Goal: Task Accomplishment & Management: Manage account settings

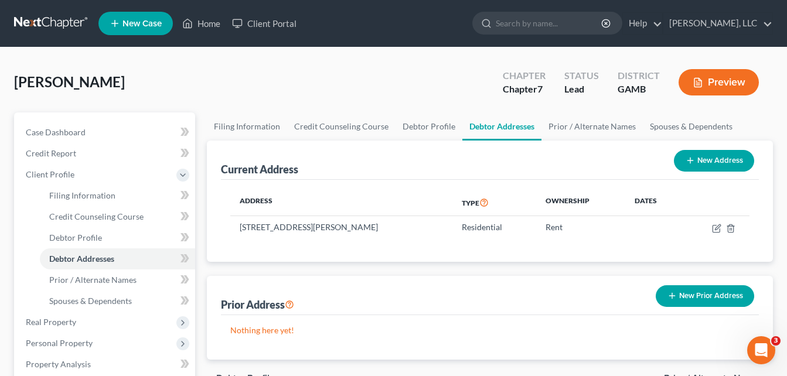
click at [209, 66] on div "[PERSON_NAME] Upgraded Chapter Chapter 7 Status Lead District GAMB Preview" at bounding box center [393, 87] width 759 height 51
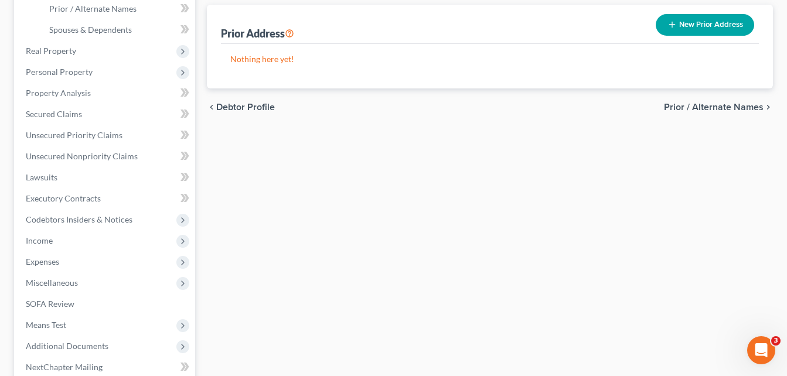
scroll to position [281, 0]
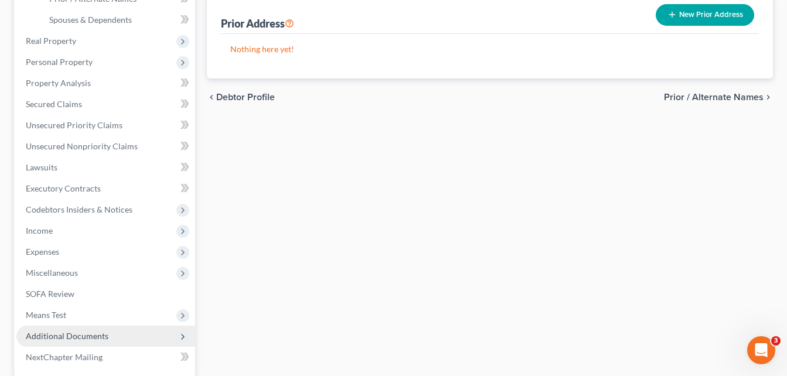
click at [71, 333] on span "Additional Documents" at bounding box center [67, 336] width 83 height 10
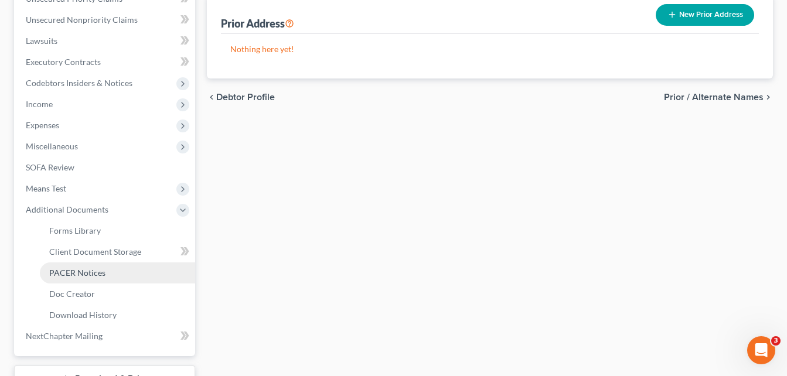
click at [71, 281] on link "PACER Notices" at bounding box center [117, 273] width 155 height 21
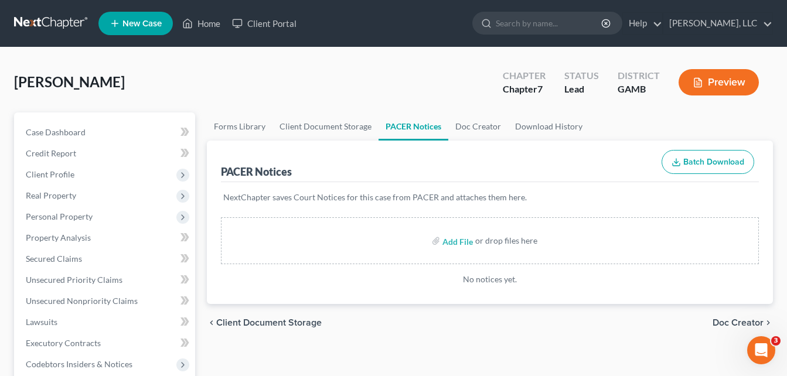
click at [325, 122] on link "Client Document Storage" at bounding box center [325, 127] width 106 height 28
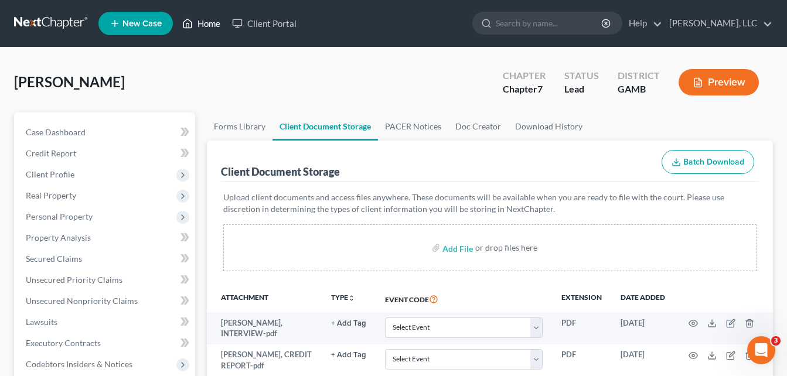
click at [218, 26] on link "Home" at bounding box center [201, 23] width 50 height 21
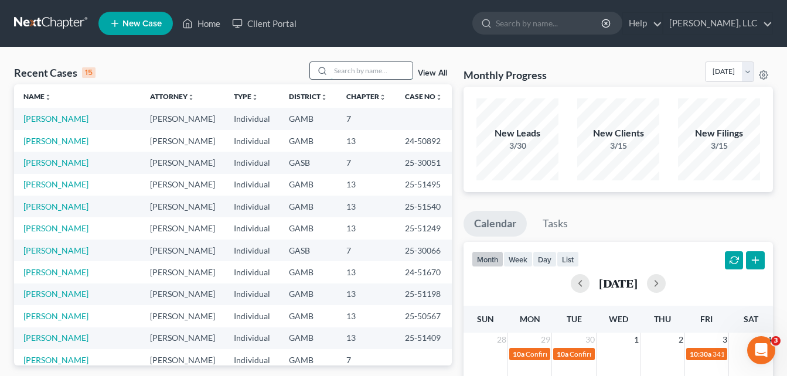
click at [367, 66] on input "search" at bounding box center [371, 70] width 82 height 17
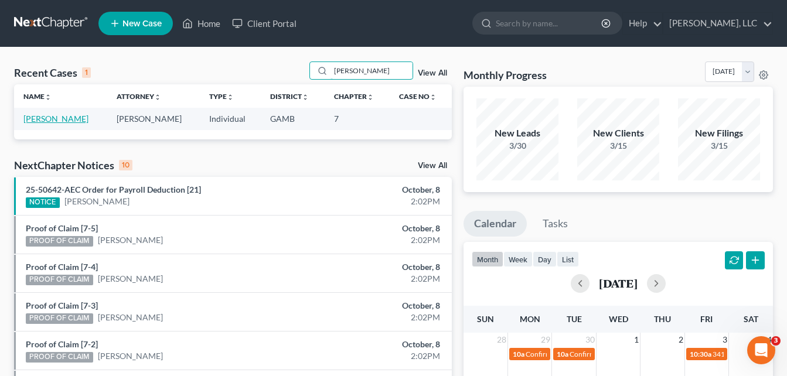
type input "[PERSON_NAME]"
click at [50, 117] on link "[PERSON_NAME]" at bounding box center [55, 119] width 65 height 10
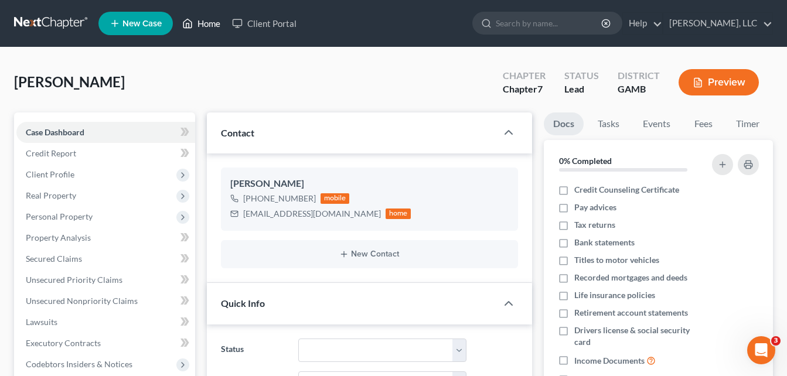
click at [209, 30] on link "Home" at bounding box center [201, 23] width 50 height 21
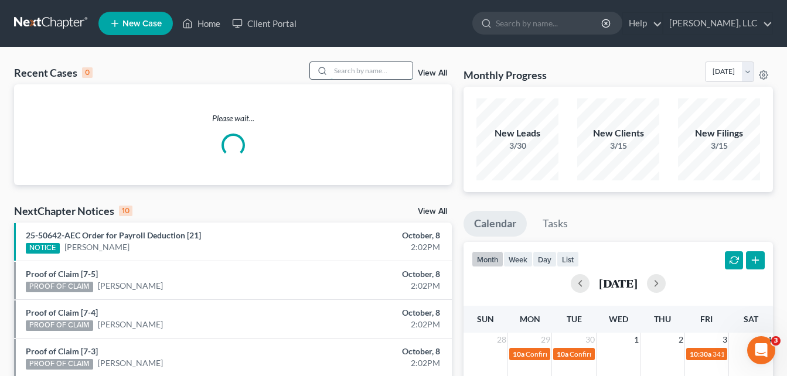
click at [358, 69] on input "search" at bounding box center [371, 70] width 82 height 17
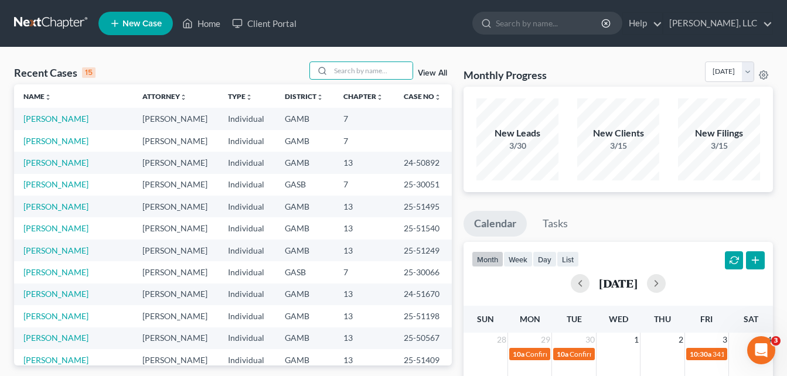
click at [379, 72] on input "search" at bounding box center [371, 70] width 82 height 17
type input "SHENDO"
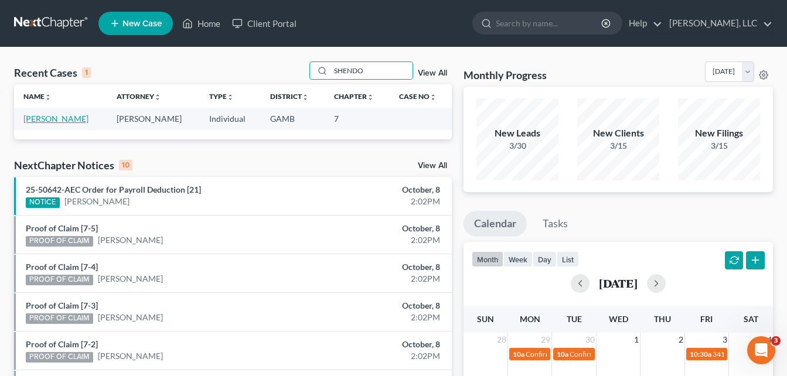
click at [74, 117] on link "[PERSON_NAME]" at bounding box center [55, 119] width 65 height 10
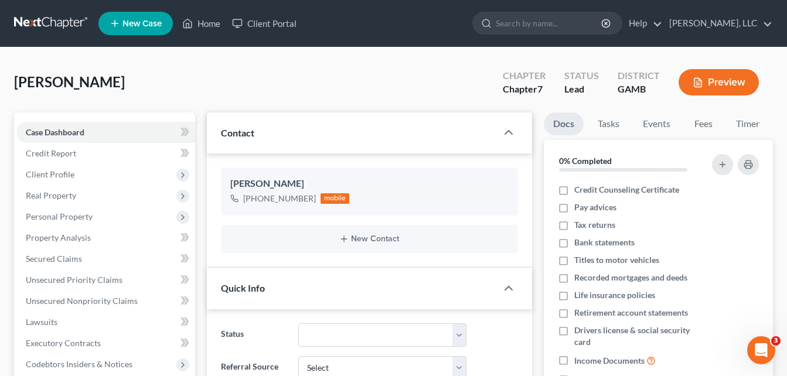
scroll to position [1129, 0]
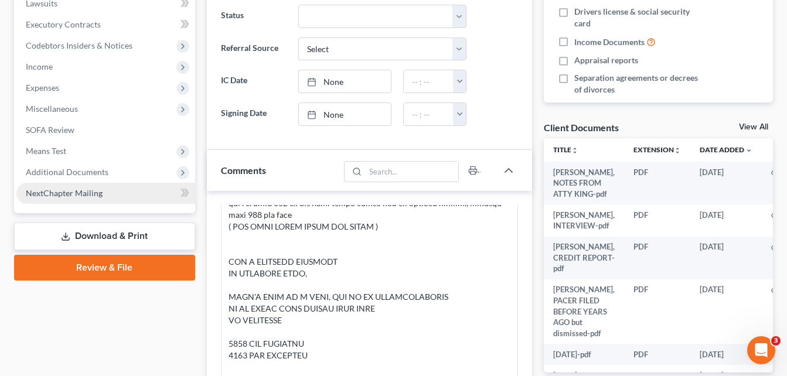
scroll to position [211, 0]
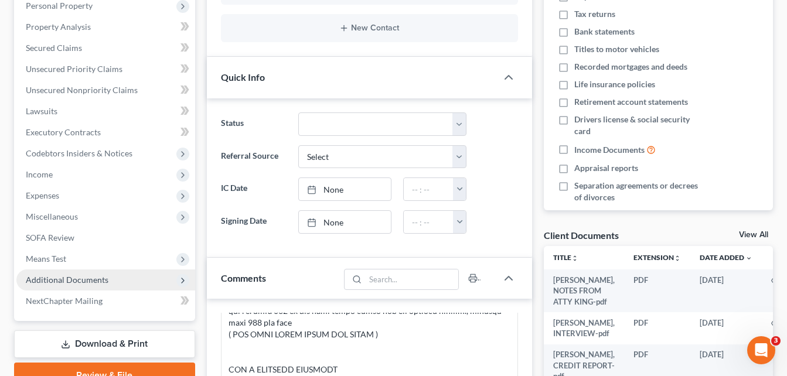
click at [60, 277] on span "Additional Documents" at bounding box center [67, 280] width 83 height 10
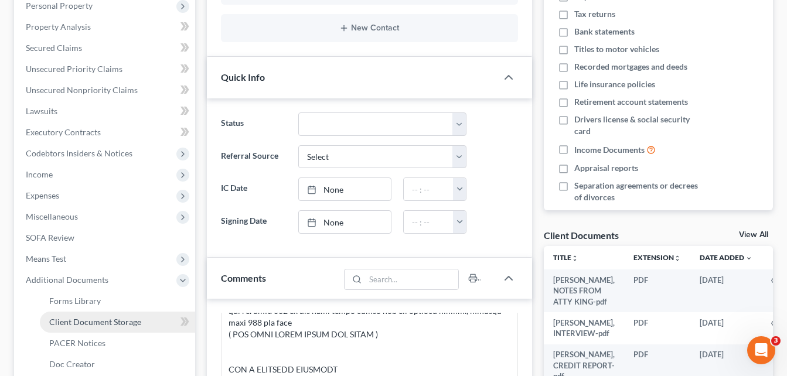
click at [81, 322] on span "Client Document Storage" at bounding box center [95, 322] width 92 height 10
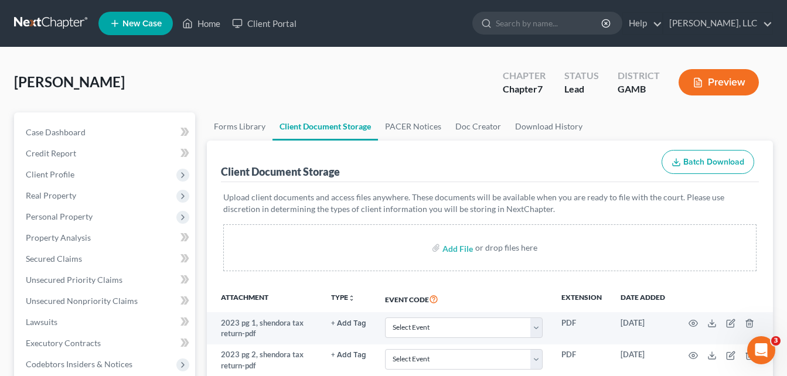
click at [217, 93] on div "[PERSON_NAME] Upgraded Chapter Chapter 7 Status Lead District [GEOGRAPHIC_DATA]…" at bounding box center [393, 87] width 759 height 51
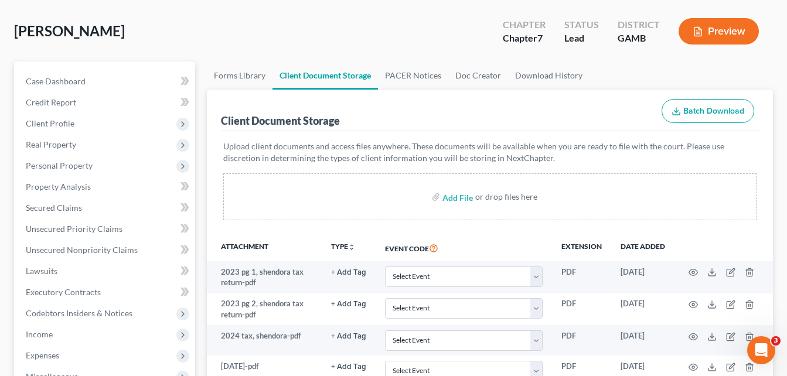
scroll to position [32, 0]
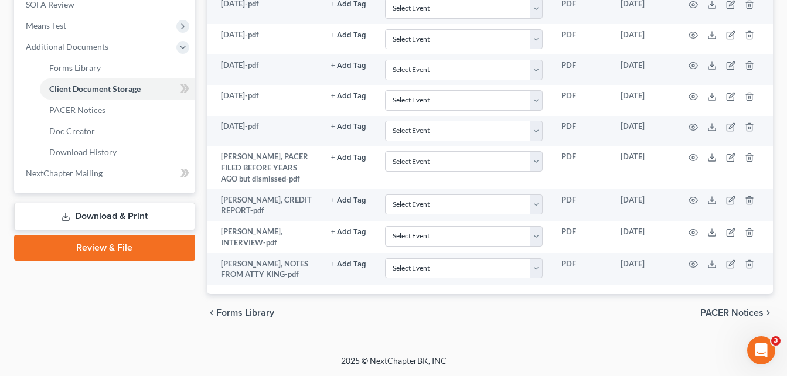
scroll to position [477, 0]
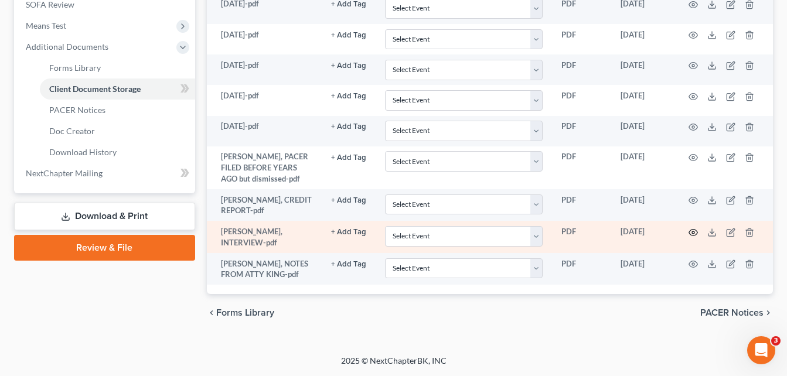
click at [697, 228] on icon "button" at bounding box center [692, 232] width 9 height 9
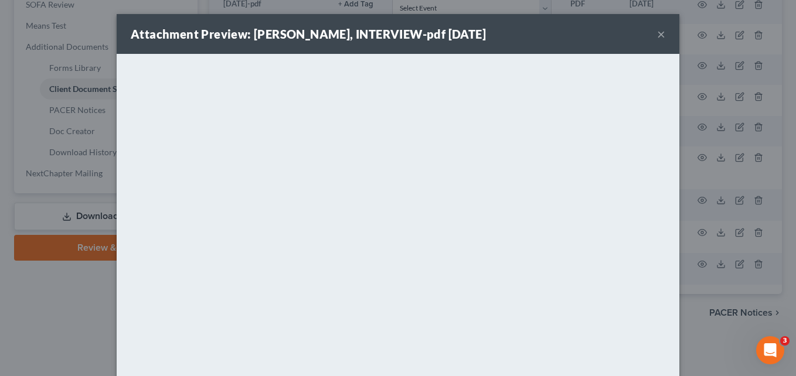
click at [657, 35] on button "×" at bounding box center [661, 34] width 8 height 14
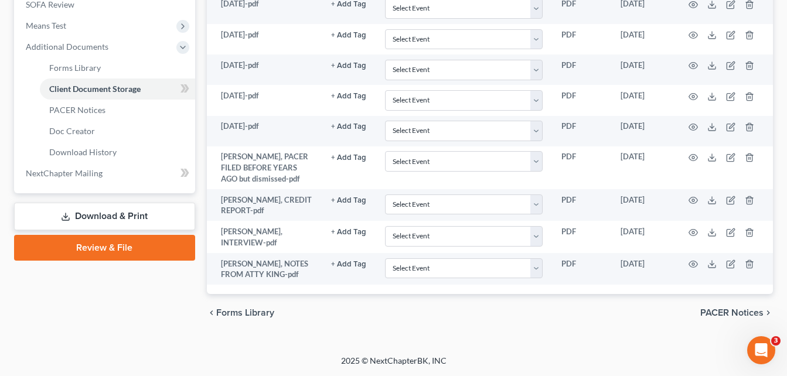
click at [201, 100] on div "Forms Library Client Document Storage PACER Notices Doc Creator Download Histor…" at bounding box center [490, 0] width 578 height 664
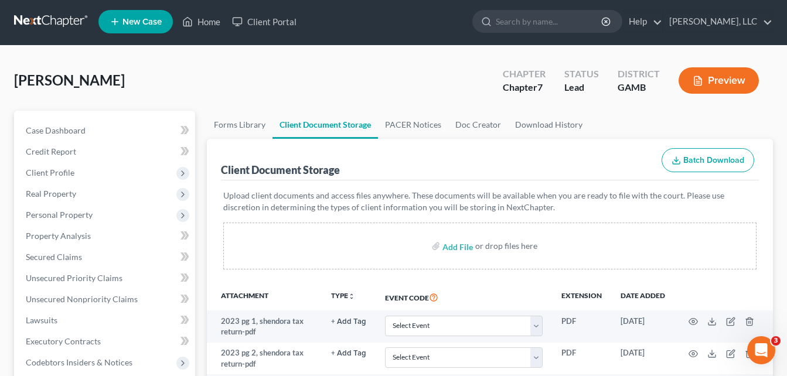
scroll to position [0, 0]
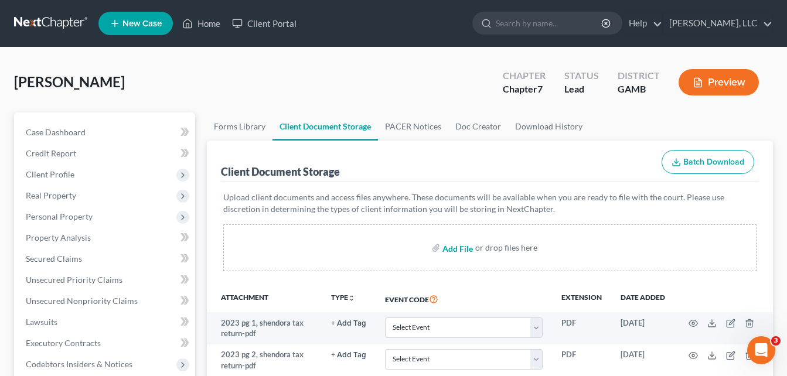
click at [453, 248] on input "file" at bounding box center [456, 247] width 28 height 21
type input "C:\fakepath\STORAGE UNIT information, [PERSON_NAME].pdf"
click at [55, 169] on span "Client Profile" at bounding box center [50, 174] width 49 height 10
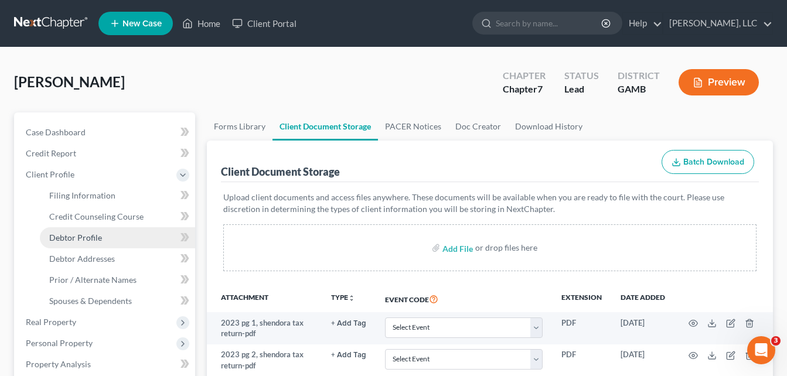
click at [76, 243] on link "Debtor Profile" at bounding box center [117, 237] width 155 height 21
select select "0"
select select "3"
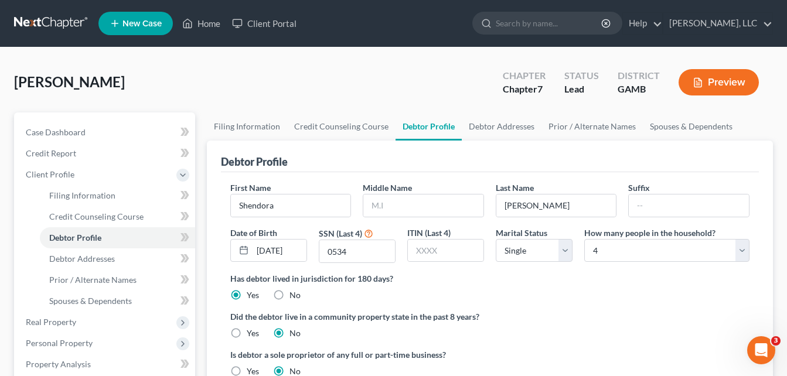
click at [202, 80] on div "[PERSON_NAME] Upgraded Chapter Chapter 7 Status Lead District [GEOGRAPHIC_DATA]…" at bounding box center [393, 87] width 759 height 51
click at [204, 29] on link "Home" at bounding box center [201, 23] width 50 height 21
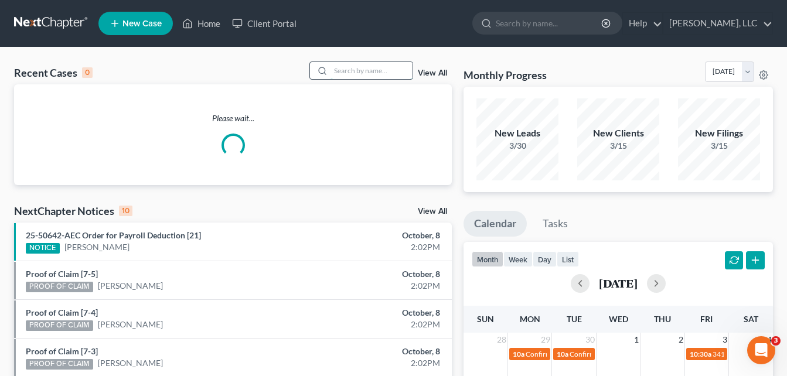
click at [366, 68] on input "search" at bounding box center [371, 70] width 82 height 17
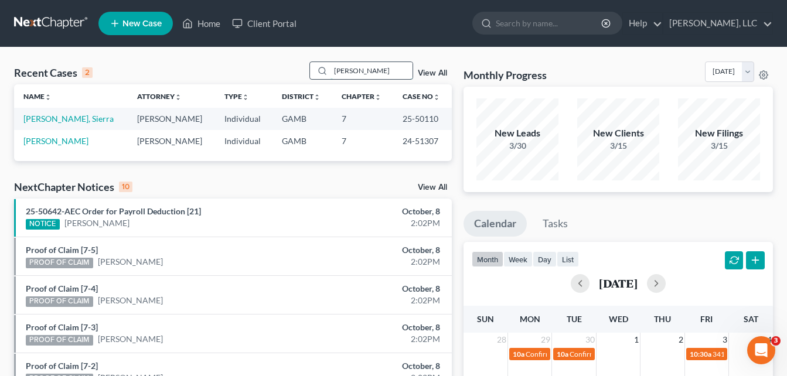
type input "[PERSON_NAME]"
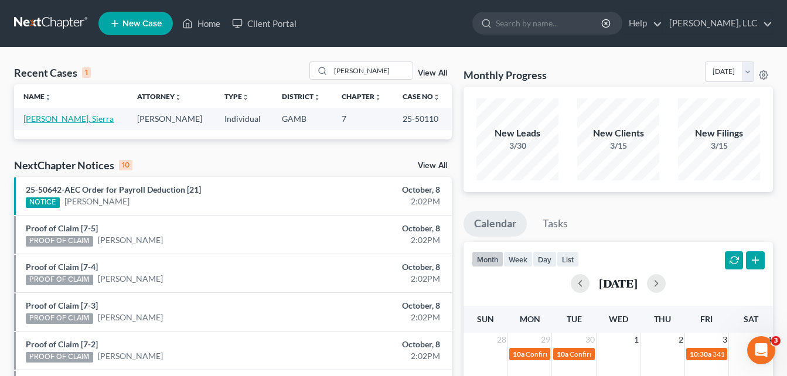
click at [45, 122] on link "[PERSON_NAME], Sierra" at bounding box center [68, 119] width 90 height 10
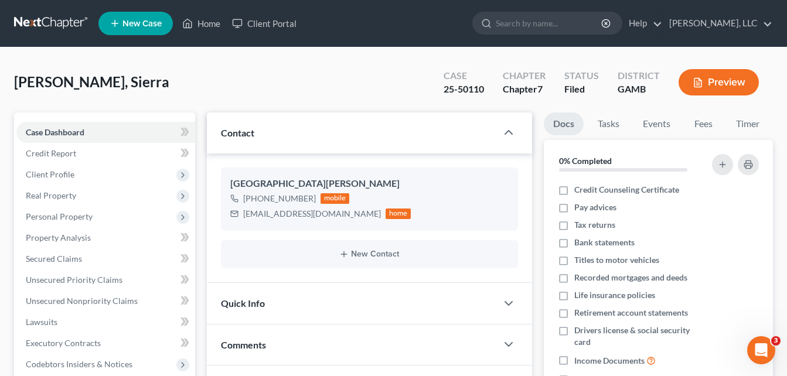
click at [205, 84] on div "[PERSON_NAME], Sierra Upgraded Case 25-50110 Chapter Chapter 7 Status [GEOGRAPH…" at bounding box center [393, 87] width 759 height 51
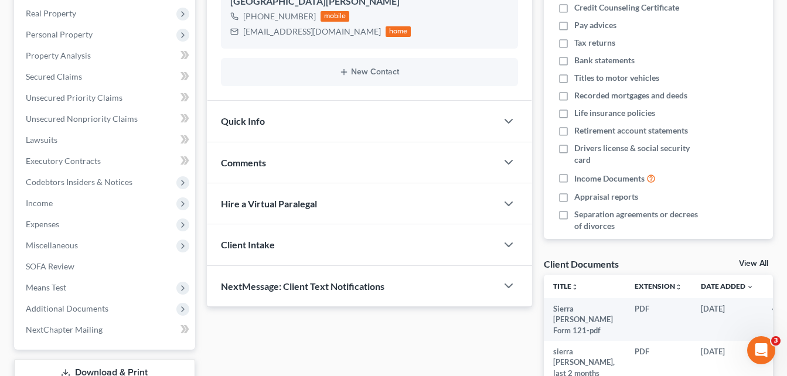
scroll to position [188, 0]
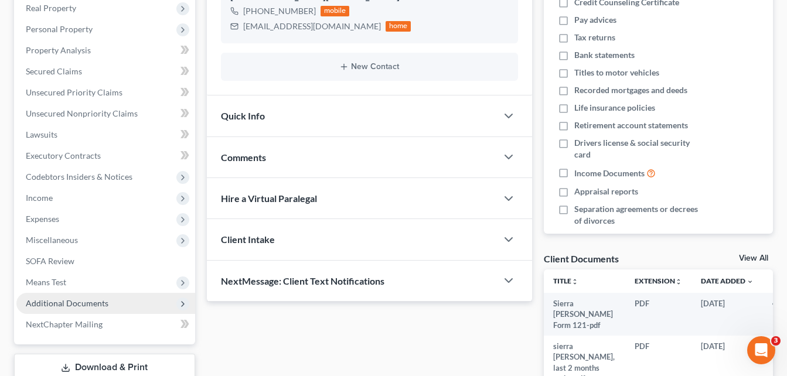
click at [52, 305] on span "Additional Documents" at bounding box center [67, 303] width 83 height 10
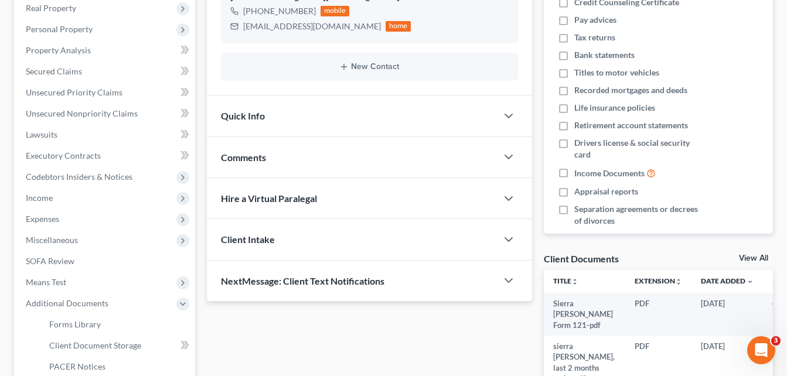
click at [3, 313] on div "[PERSON_NAME], Sierra Upgraded Case 25-50110 Chapter Chapter 7 Status Filed Dis…" at bounding box center [393, 203] width 787 height 686
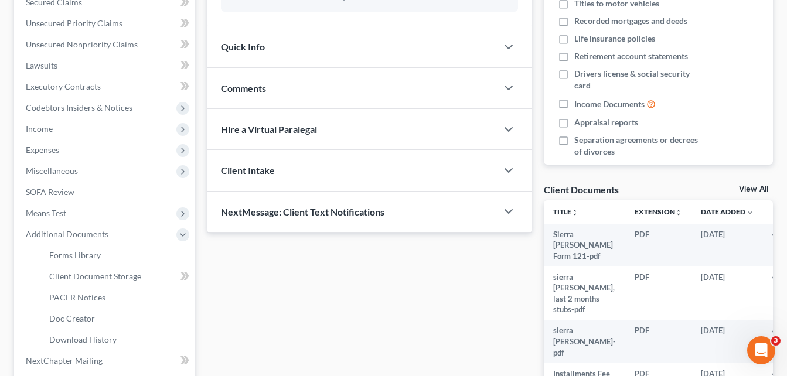
scroll to position [258, 0]
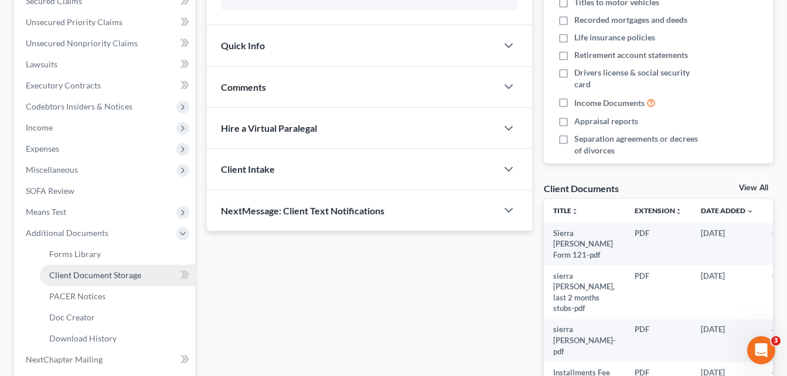
click at [81, 272] on span "Client Document Storage" at bounding box center [95, 275] width 92 height 10
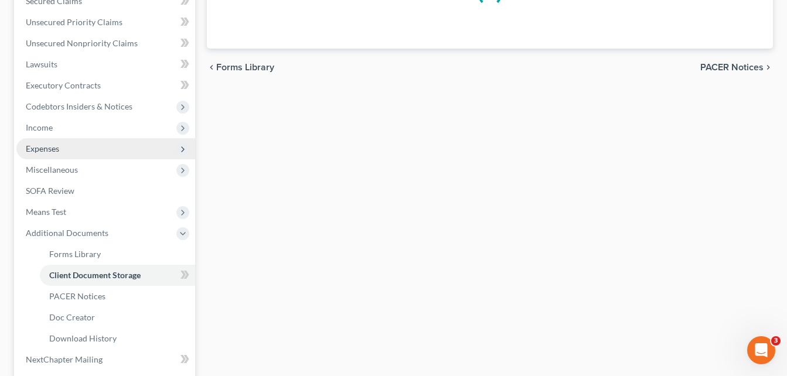
select select "26"
select select "6"
select select "22"
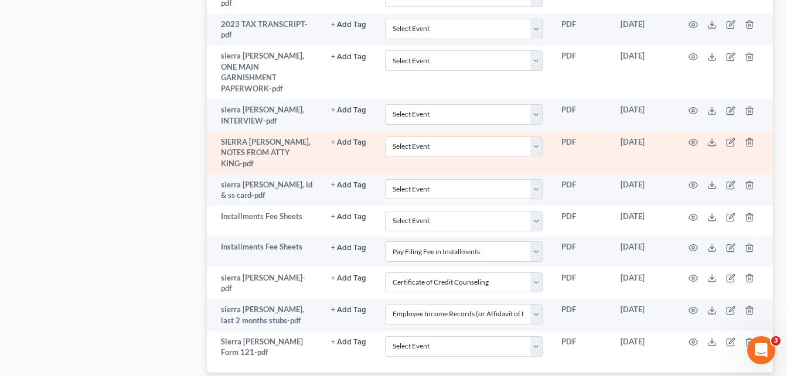
scroll to position [845, 0]
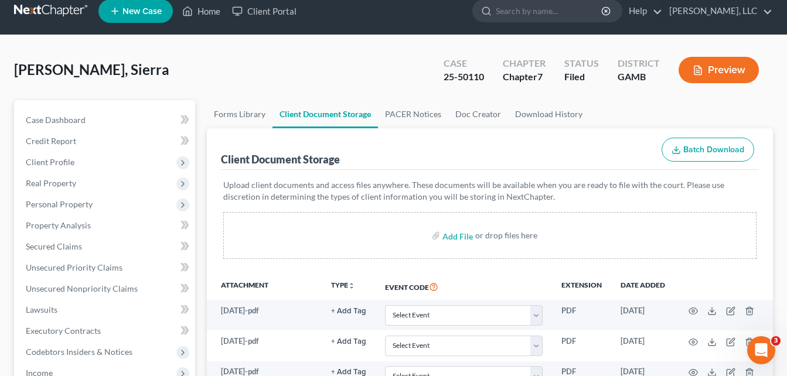
scroll to position [0, 0]
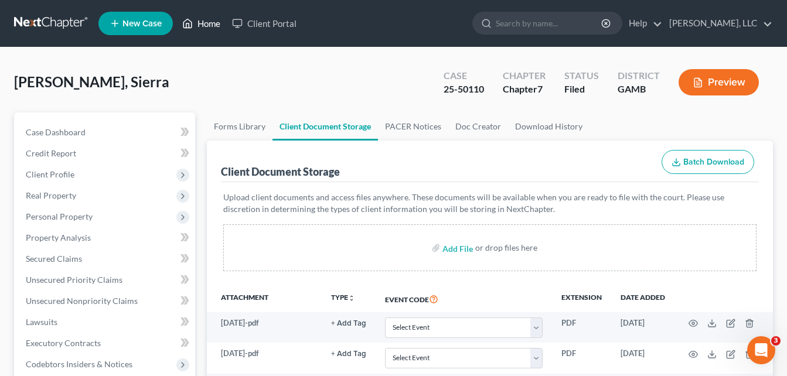
click at [206, 28] on link "Home" at bounding box center [201, 23] width 50 height 21
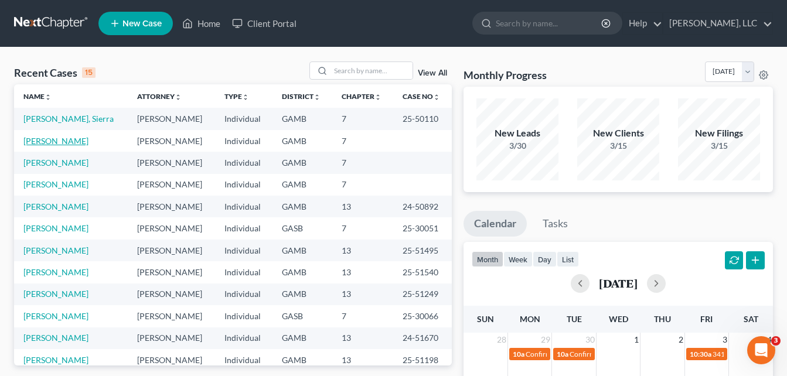
click at [62, 144] on link "[PERSON_NAME]" at bounding box center [55, 141] width 65 height 10
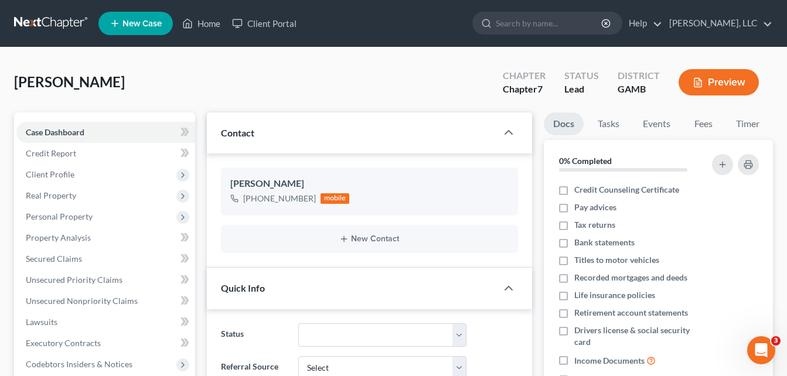
scroll to position [1129, 0]
click at [188, 84] on div "[PERSON_NAME] Upgraded Chapter Chapter 7 Status Lead District [GEOGRAPHIC_DATA]…" at bounding box center [393, 87] width 759 height 51
click at [65, 171] on span "Client Profile" at bounding box center [50, 174] width 49 height 10
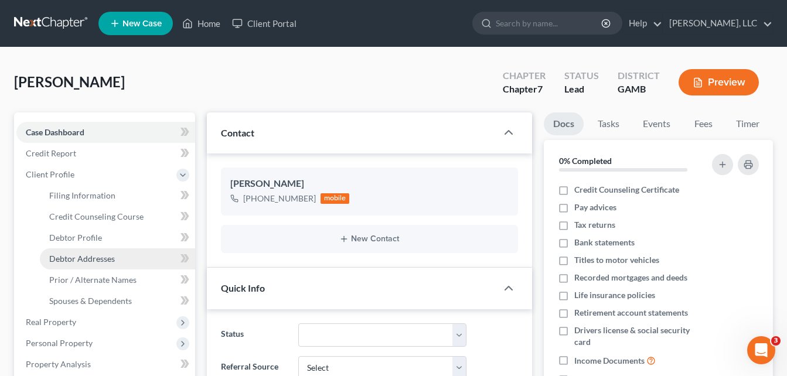
click at [74, 259] on span "Debtor Addresses" at bounding box center [82, 259] width 66 height 10
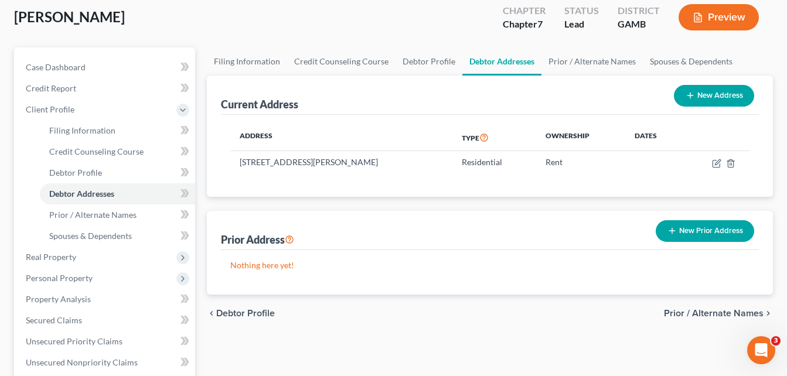
scroll to position [70, 0]
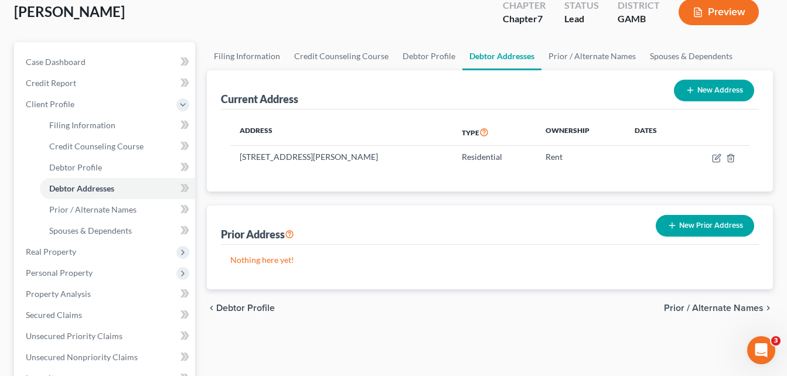
click at [689, 226] on button "New Prior Address" at bounding box center [705, 226] width 98 height 22
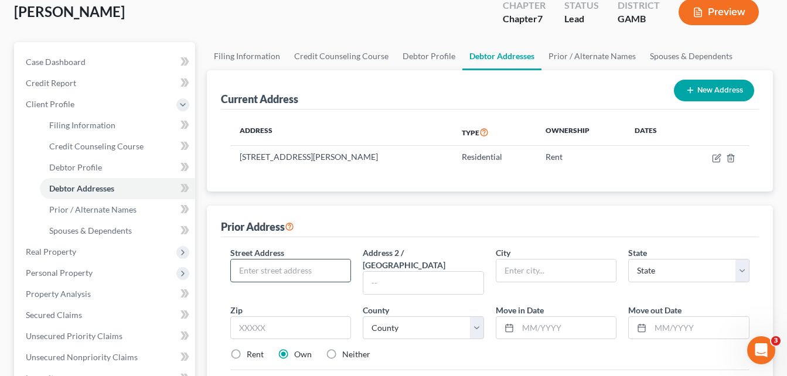
click at [277, 271] on input "text" at bounding box center [291, 271] width 120 height 22
type input "[STREET_ADDRESS]"
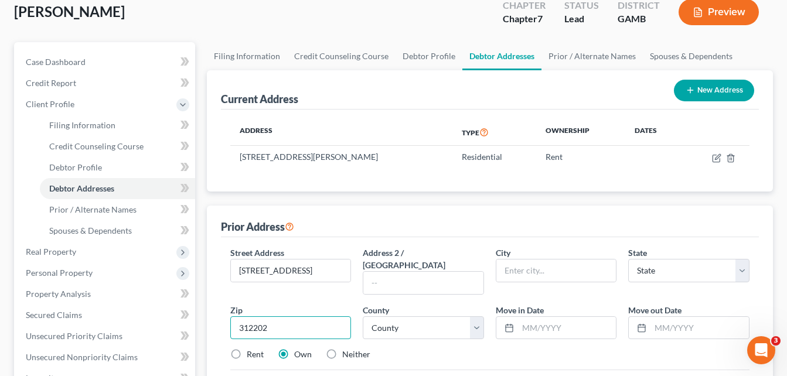
click at [282, 321] on input "312202" at bounding box center [290, 327] width 121 height 23
type input "31220"
type input "Macon"
select select "10"
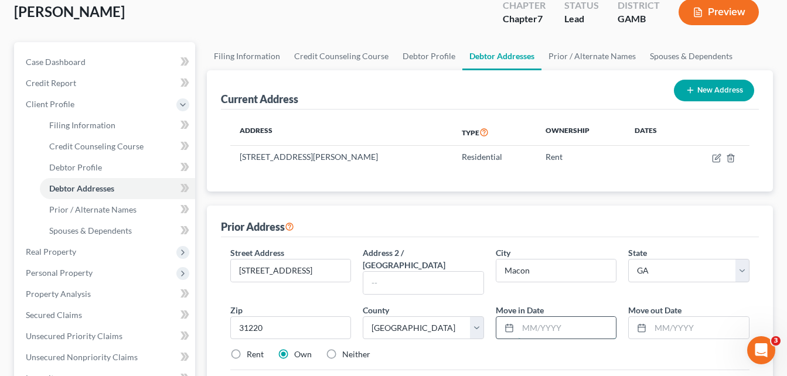
click at [521, 319] on input "text" at bounding box center [567, 328] width 98 height 22
click at [682, 317] on input "text" at bounding box center [699, 328] width 98 height 22
type input "1"
type input "10/2023"
click at [573, 317] on input "text" at bounding box center [567, 328] width 98 height 22
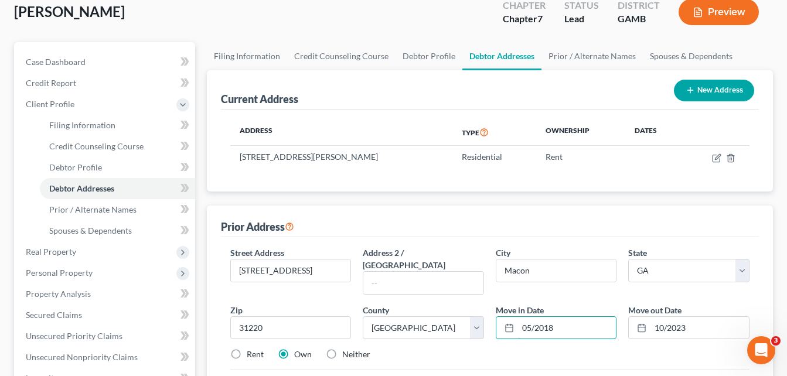
type input "05/2018"
click at [247, 349] on label "Rent" at bounding box center [255, 355] width 17 height 12
click at [251, 349] on input "Rent" at bounding box center [255, 353] width 8 height 8
radio input "true"
click at [203, 334] on div "Filing Information Credit Counseling Course Debtor Profile Debtor Addresses Pri…" at bounding box center [490, 348] width 578 height 613
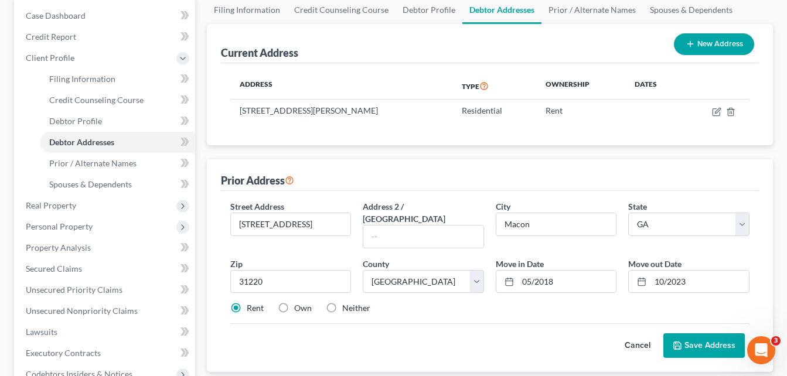
scroll to position [117, 0]
click at [694, 336] on button "Save Address" at bounding box center [703, 345] width 81 height 25
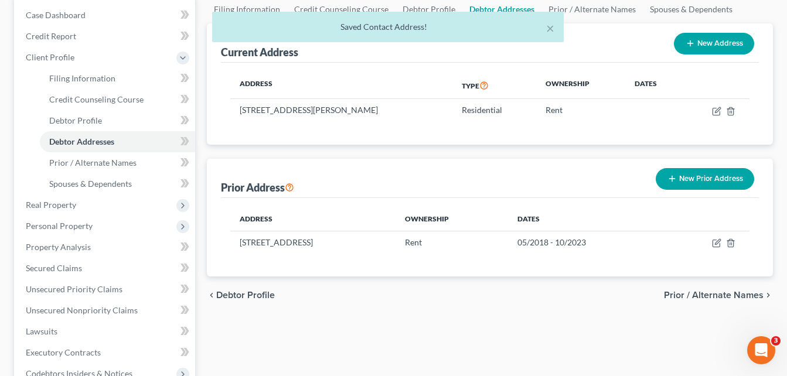
click at [204, 157] on div "Filing Information Credit Counseling Course Debtor Profile Debtor Addresses Pri…" at bounding box center [490, 301] width 578 height 613
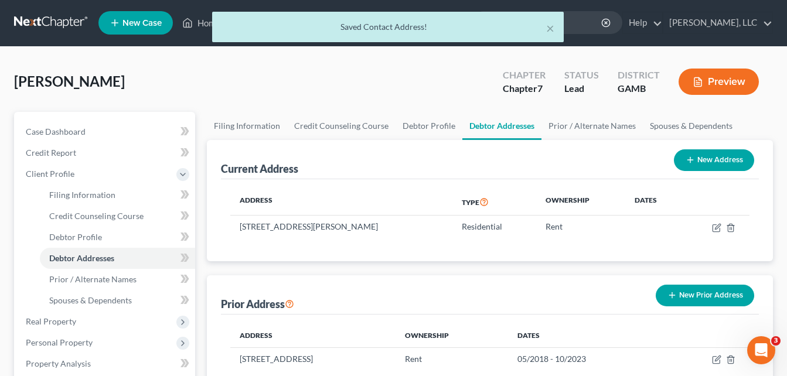
scroll to position [0, 0]
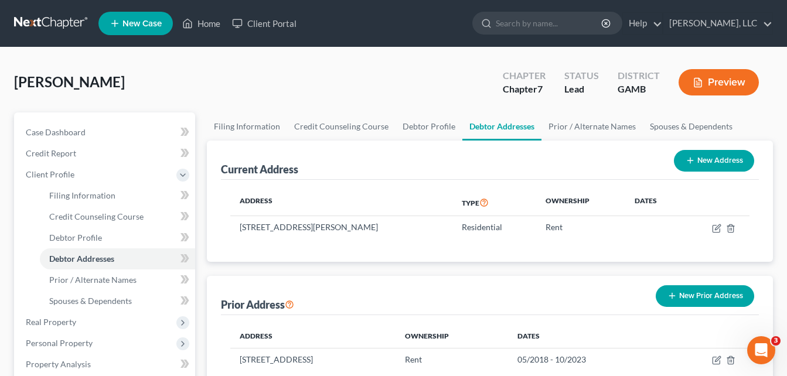
click at [207, 23] on link "Home" at bounding box center [201, 23] width 50 height 21
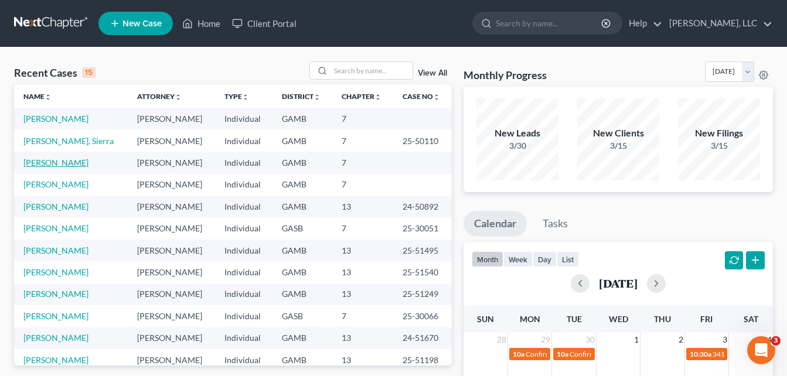
click at [45, 158] on link "[PERSON_NAME]" at bounding box center [55, 163] width 65 height 10
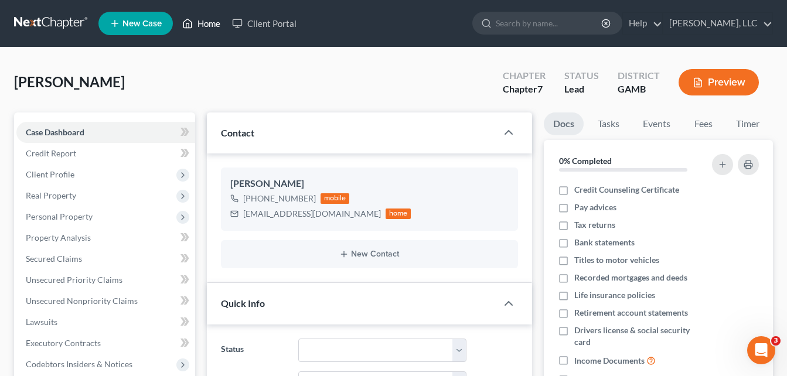
click at [212, 21] on link "Home" at bounding box center [201, 23] width 50 height 21
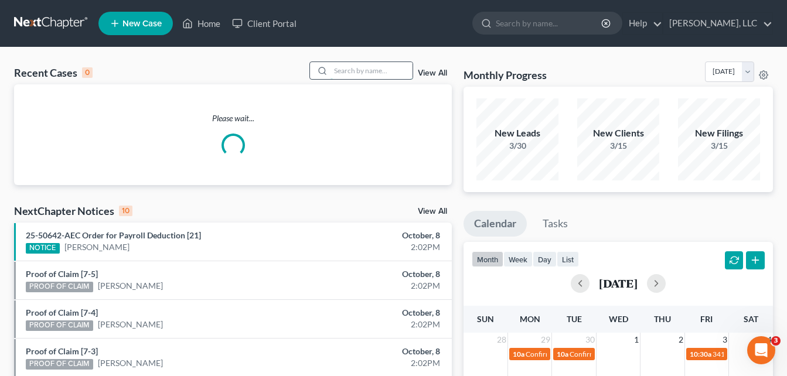
click at [355, 69] on input "search" at bounding box center [371, 70] width 82 height 17
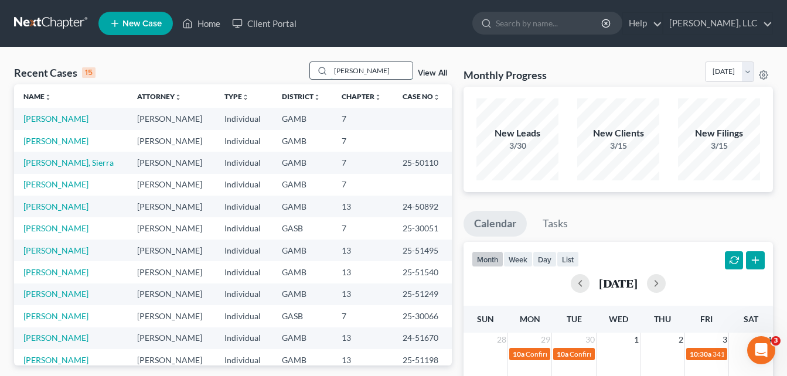
type input "[PERSON_NAME]"
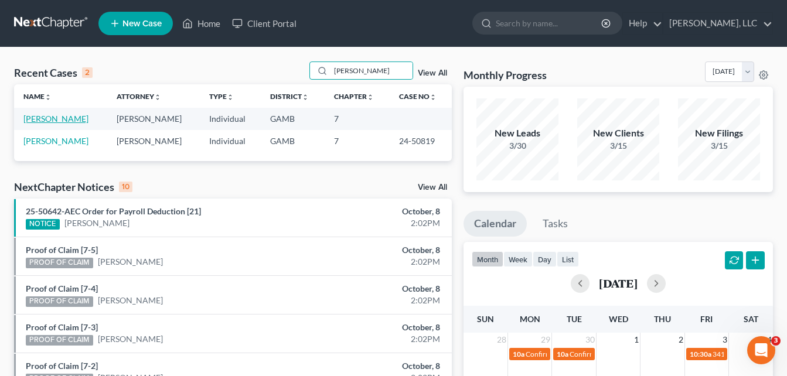
click at [59, 121] on link "[PERSON_NAME]" at bounding box center [55, 119] width 65 height 10
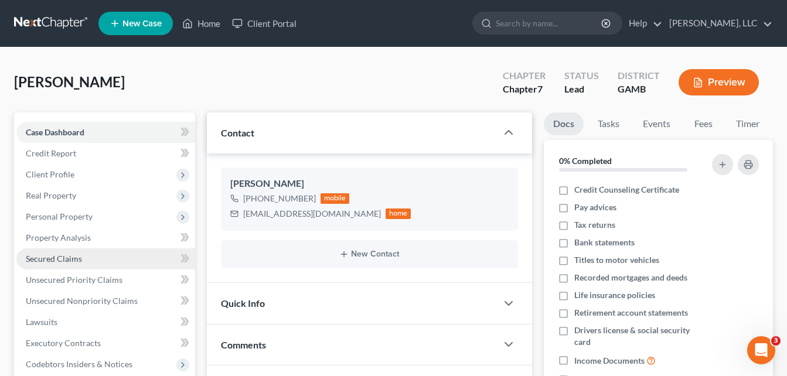
click at [67, 254] on span "Secured Claims" at bounding box center [54, 259] width 56 height 10
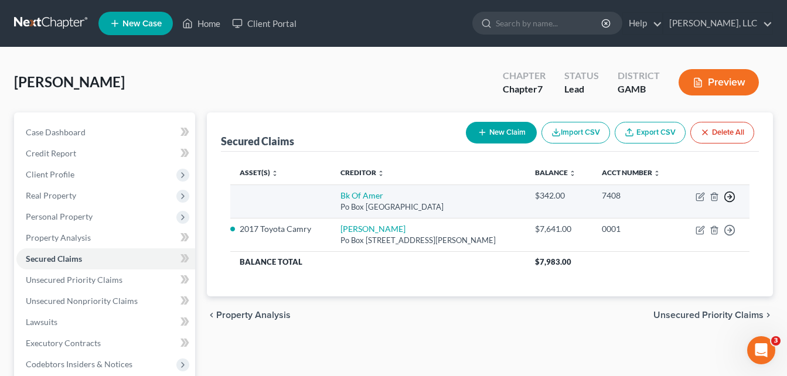
click at [732, 200] on icon "button" at bounding box center [730, 197] width 12 height 12
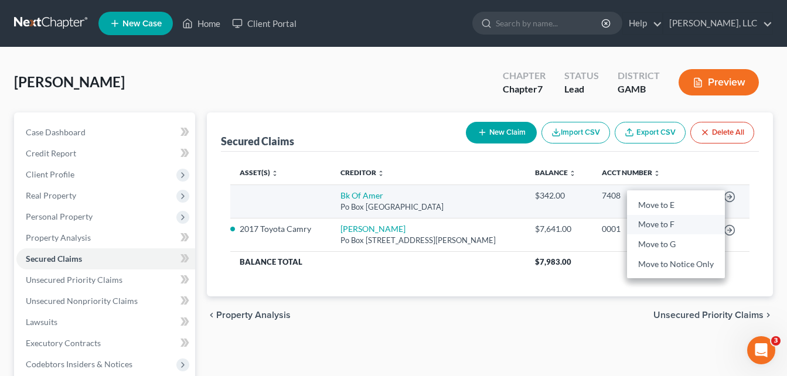
click at [655, 216] on link "Move to F" at bounding box center [676, 225] width 98 height 20
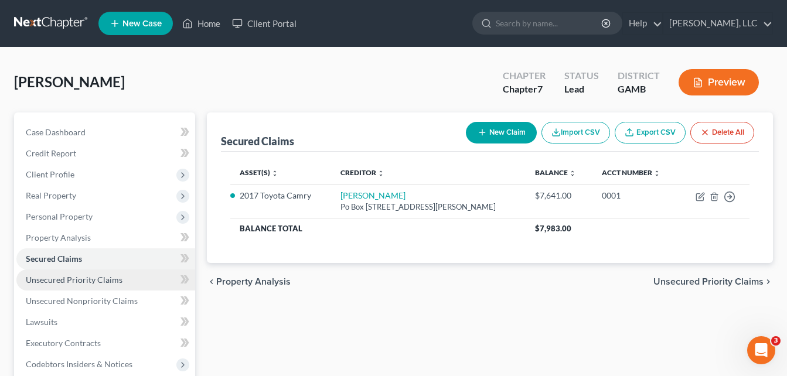
click at [59, 281] on span "Unsecured Priority Claims" at bounding box center [74, 280] width 97 height 10
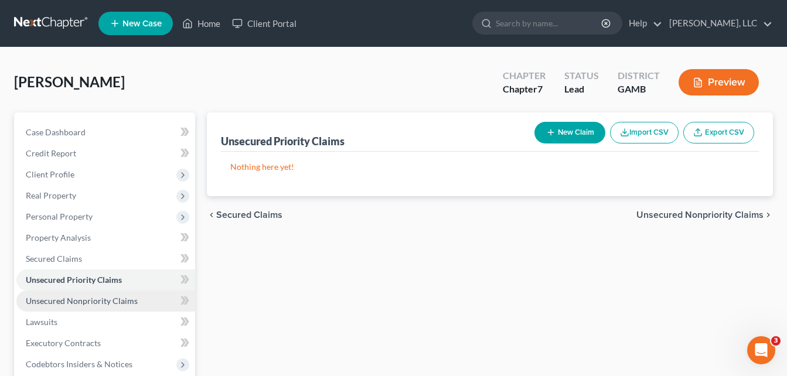
click at [60, 304] on span "Unsecured Nonpriority Claims" at bounding box center [82, 301] width 112 height 10
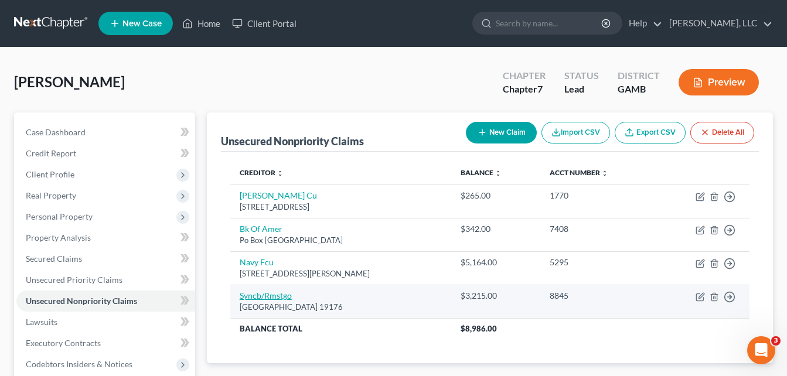
click at [278, 294] on link "Syncb/Rmstgo" at bounding box center [266, 296] width 52 height 10
select select "39"
select select "2"
select select "0"
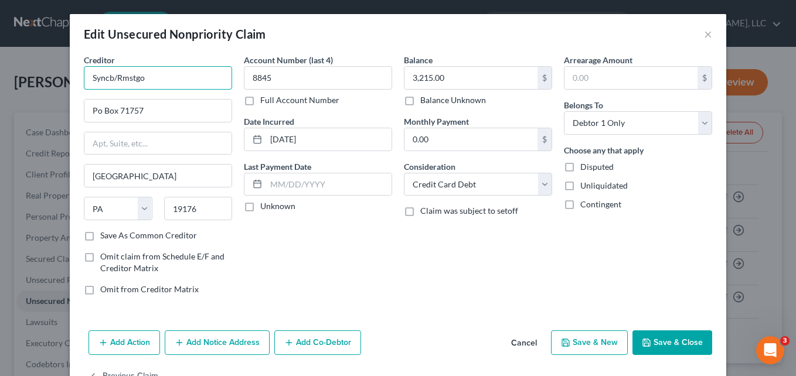
click at [175, 82] on input "Syncb/Rmstgo" at bounding box center [158, 77] width 148 height 23
type input "Syncb/Rooms To Go"
click at [658, 338] on button "Save & Close" at bounding box center [672, 342] width 80 height 25
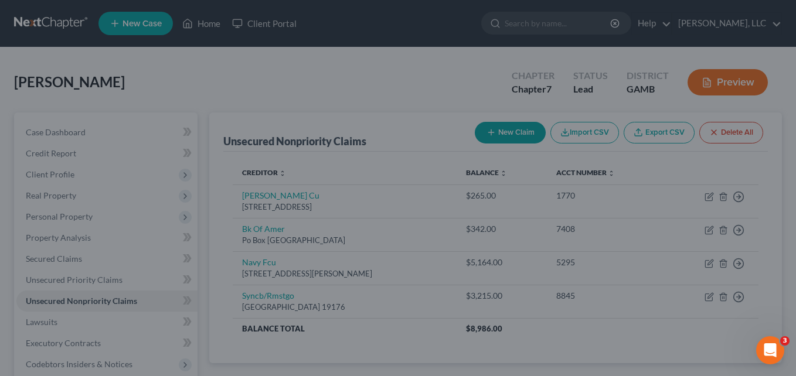
type input "0"
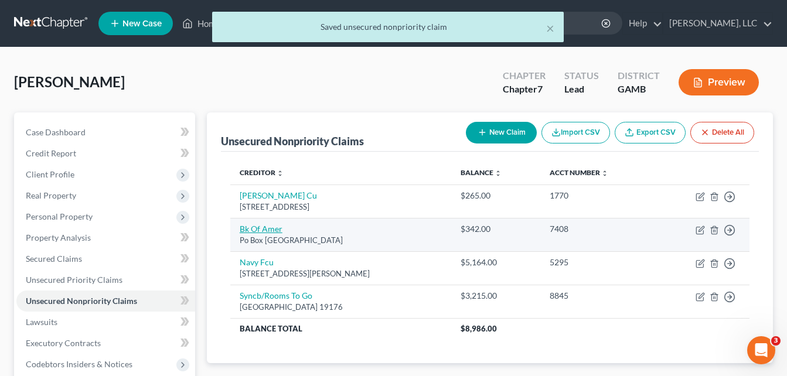
click at [254, 229] on link "Bk Of Amer" at bounding box center [261, 229] width 43 height 10
select select "45"
select select "0"
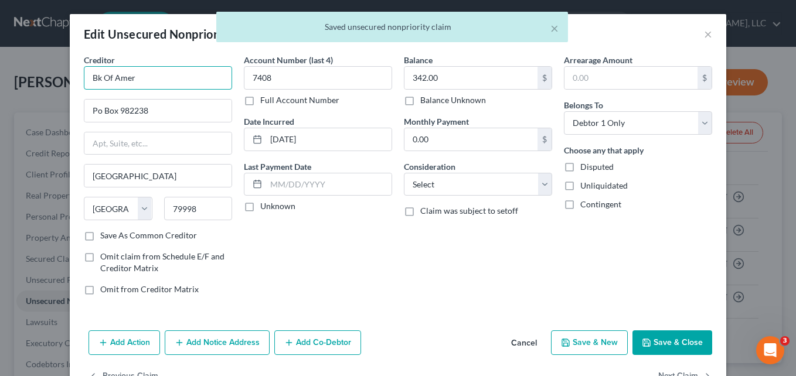
click at [175, 73] on input "Bk Of Amer" at bounding box center [158, 77] width 148 height 23
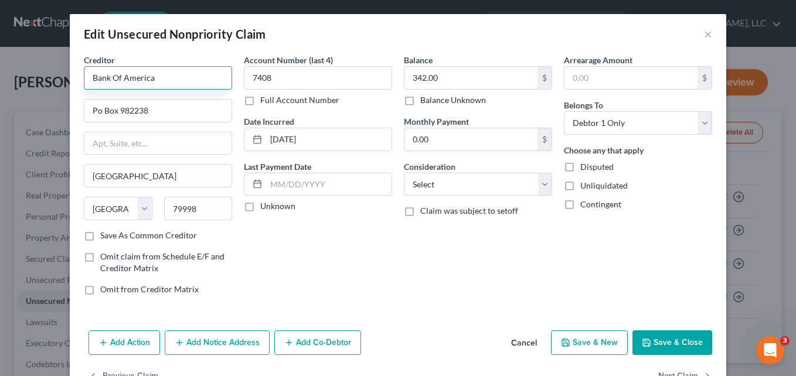
type input "Bank Of America"
click at [662, 340] on button "Save & Close" at bounding box center [672, 342] width 80 height 25
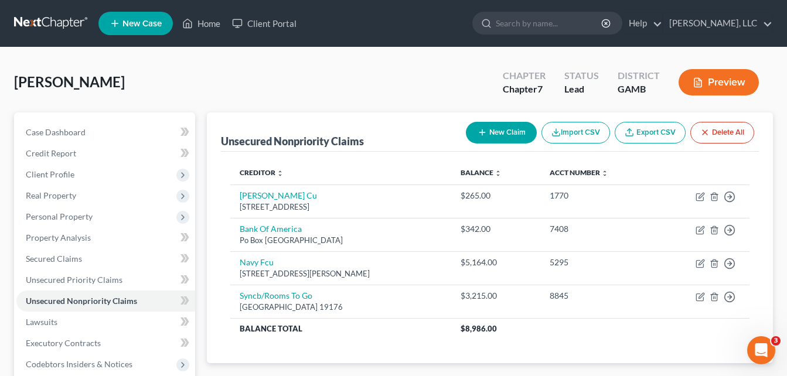
click at [201, 170] on div "Unsecured Nonpriority Claims New Claim Import CSV Export CSV Delete All Credito…" at bounding box center [490, 356] width 578 height 487
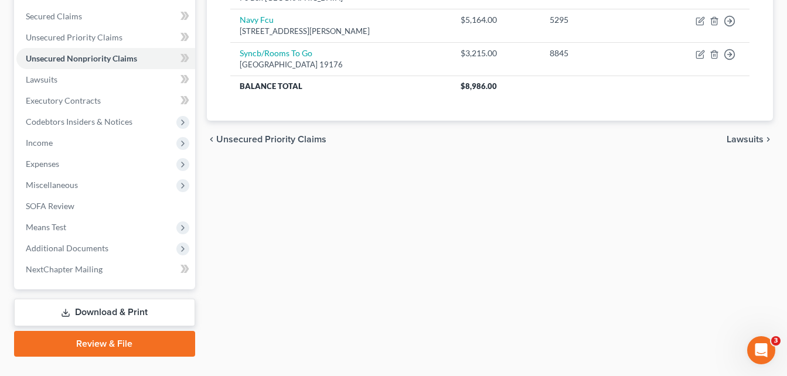
scroll to position [268, 0]
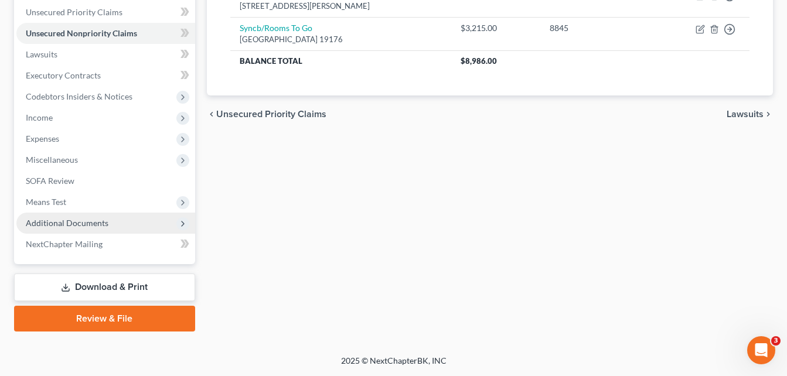
click at [85, 218] on span "Additional Documents" at bounding box center [67, 223] width 83 height 10
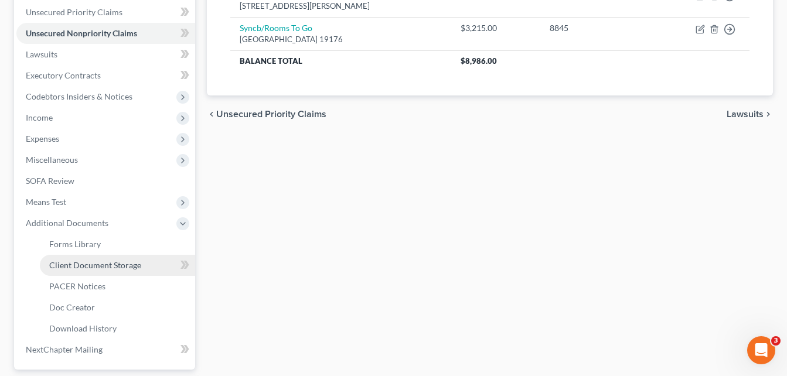
click at [83, 270] on span "Client Document Storage" at bounding box center [95, 265] width 92 height 10
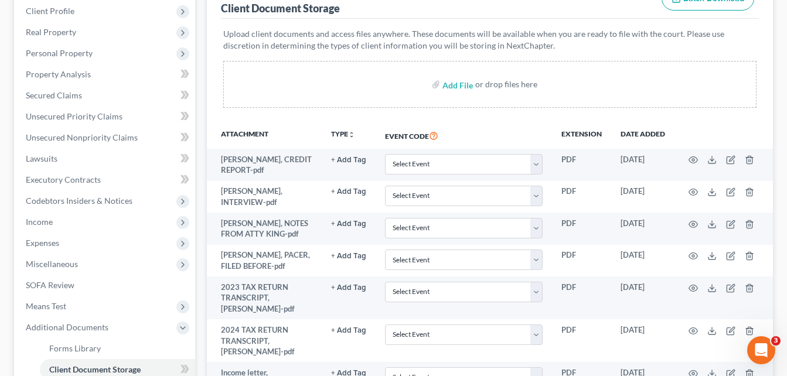
scroll to position [162, 0]
click at [458, 88] on input "file" at bounding box center [456, 85] width 28 height 21
type input "C:\fakepath\[PERSON_NAME] USED FUNDS EMAIL.pdf"
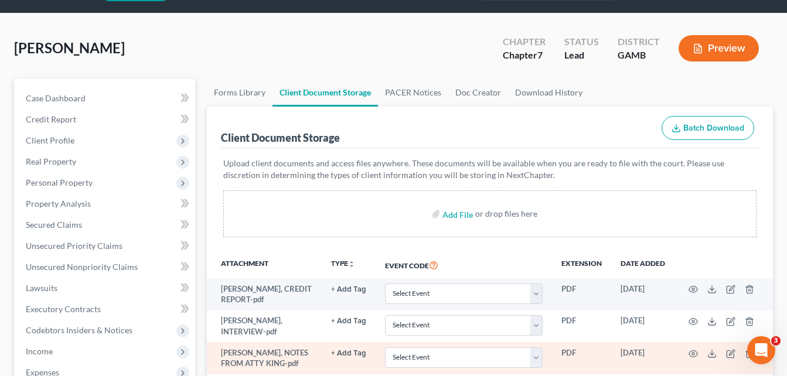
scroll to position [0, 0]
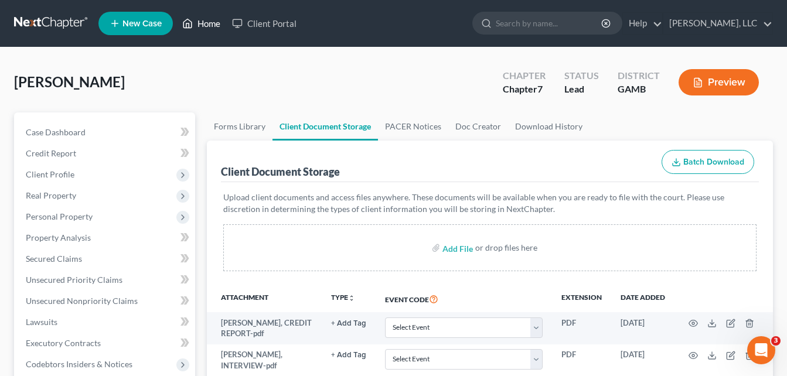
click at [205, 24] on link "Home" at bounding box center [201, 23] width 50 height 21
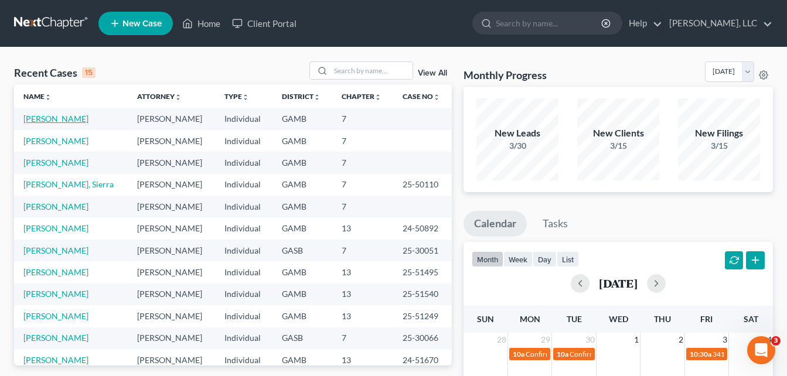
click at [67, 118] on link "[PERSON_NAME]" at bounding box center [55, 119] width 65 height 10
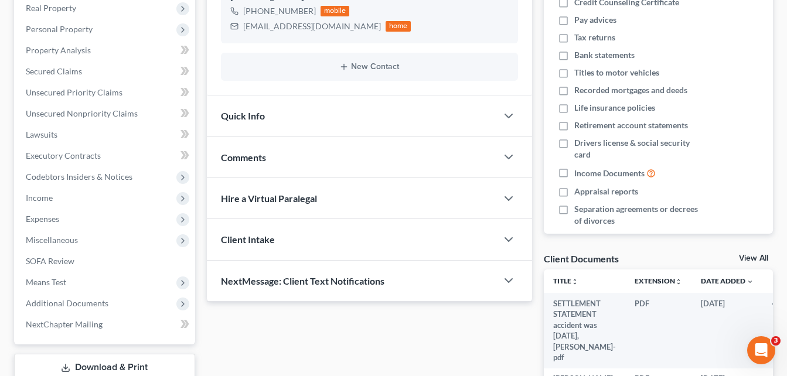
scroll to position [211, 0]
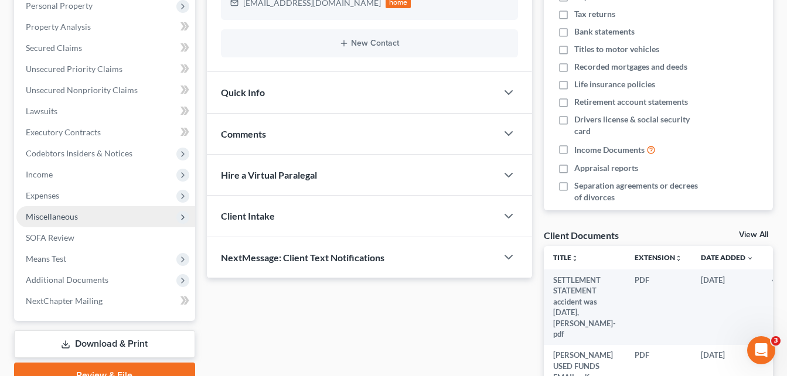
click at [48, 215] on span "Miscellaneous" at bounding box center [52, 217] width 52 height 10
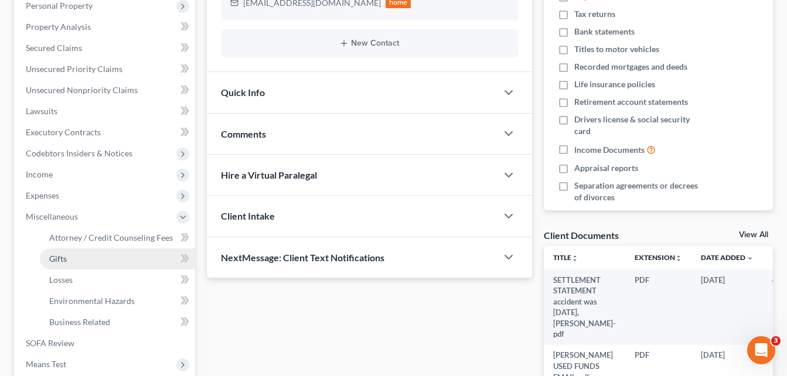
click at [54, 258] on span "Gifts" at bounding box center [58, 259] width 18 height 10
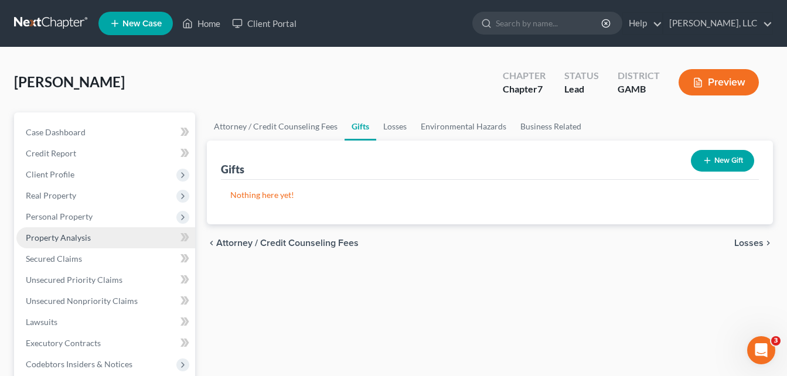
click at [35, 241] on span "Property Analysis" at bounding box center [58, 238] width 65 height 10
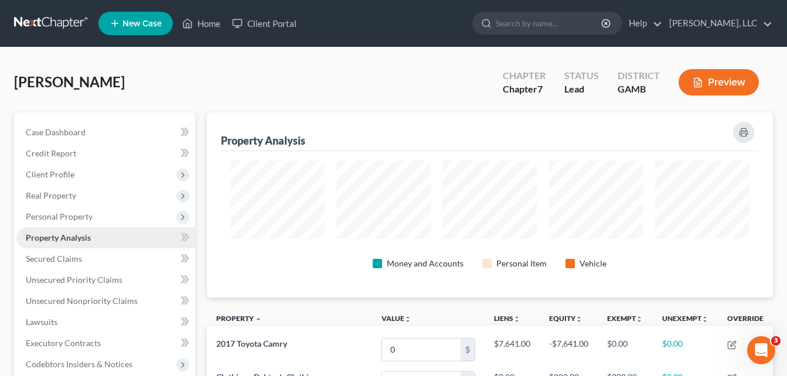
scroll to position [185, 567]
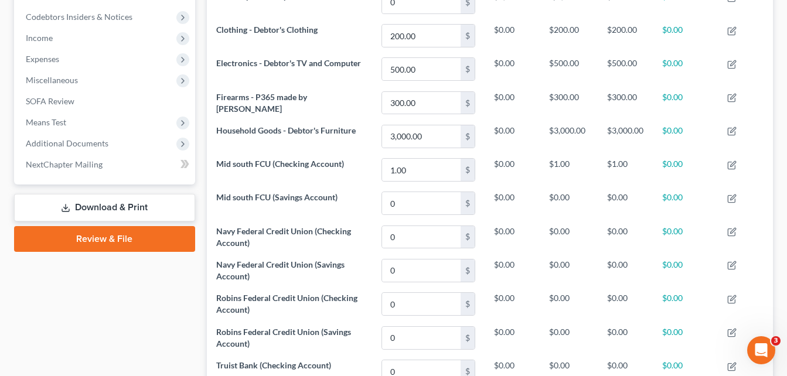
scroll to position [352, 0]
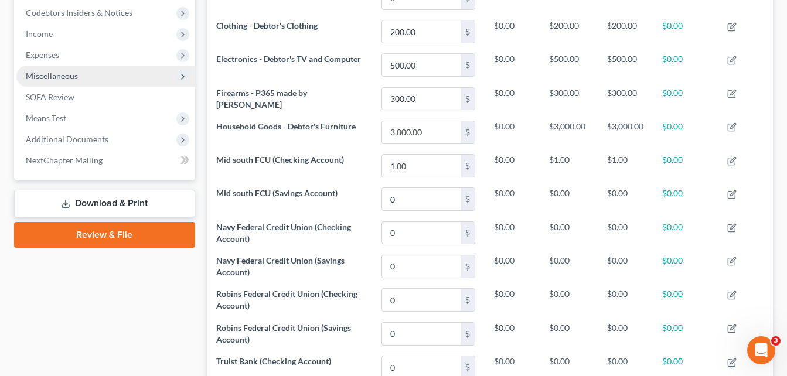
click at [45, 77] on span "Miscellaneous" at bounding box center [52, 76] width 52 height 10
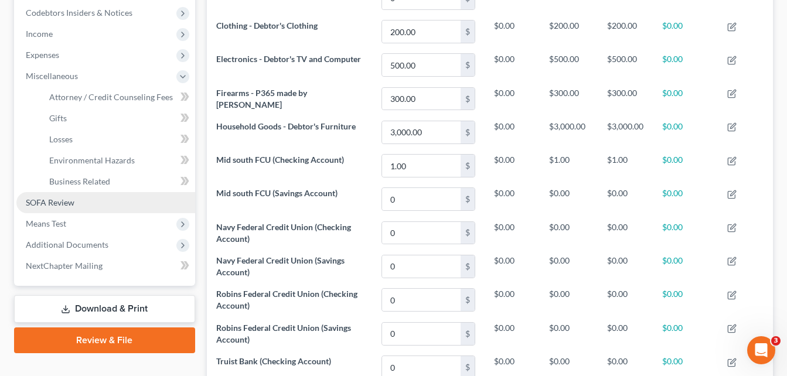
click at [40, 202] on span "SOFA Review" at bounding box center [50, 202] width 49 height 10
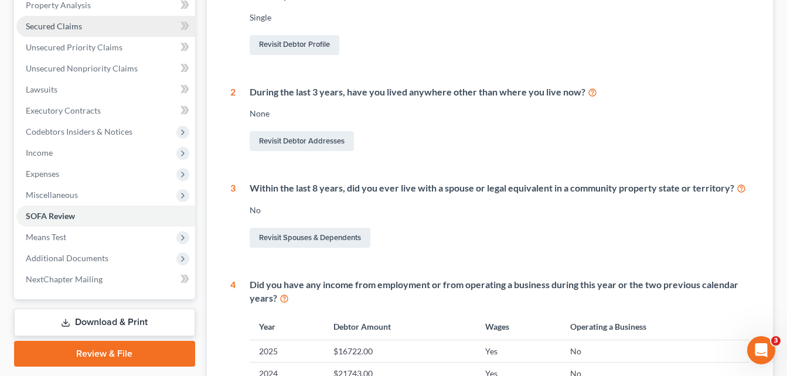
scroll to position [234, 0]
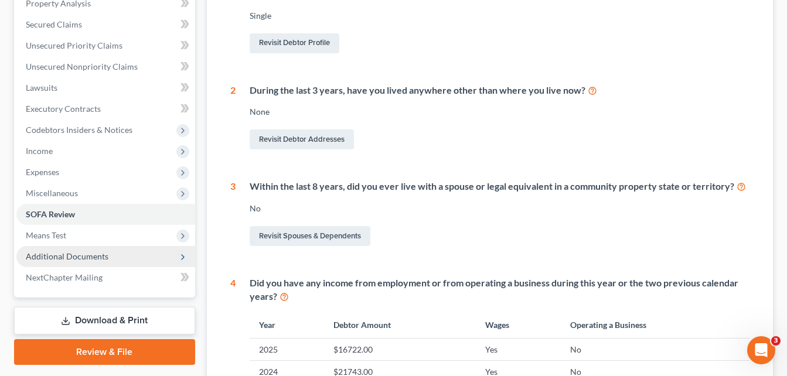
click at [54, 257] on span "Additional Documents" at bounding box center [67, 256] width 83 height 10
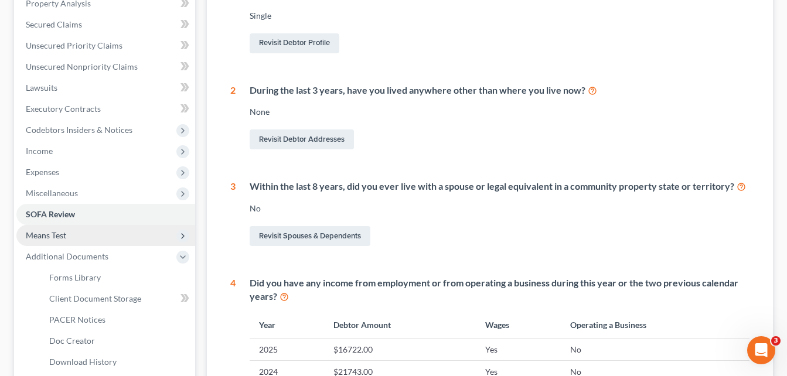
click at [50, 235] on span "Means Test" at bounding box center [46, 235] width 40 height 10
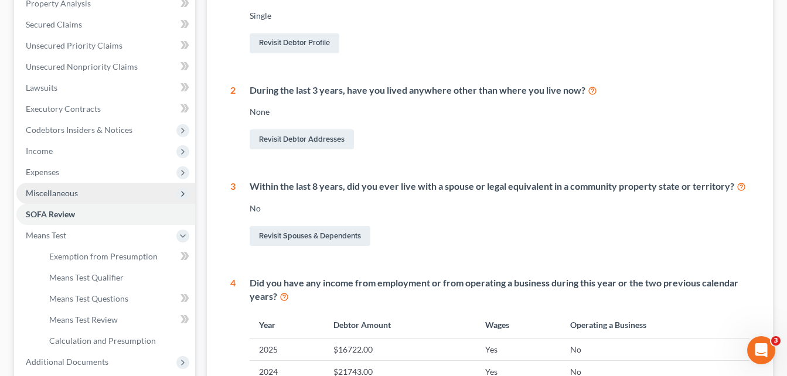
click at [41, 192] on span "Miscellaneous" at bounding box center [52, 193] width 52 height 10
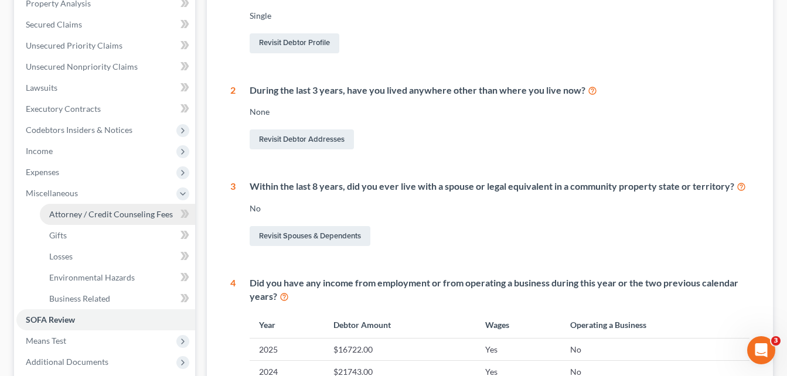
click at [64, 214] on span "Attorney / Credit Counseling Fees" at bounding box center [111, 214] width 124 height 10
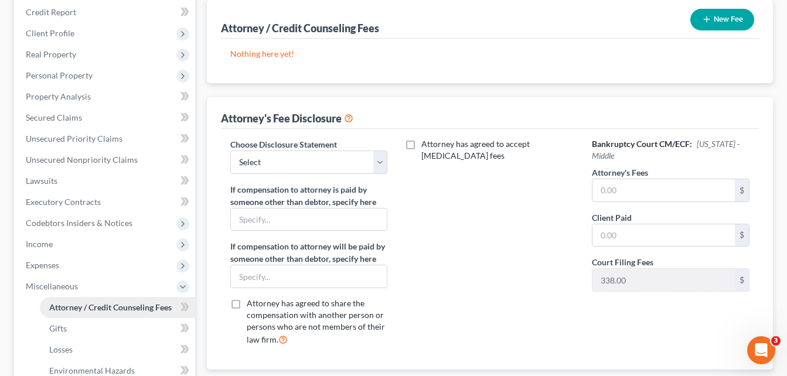
scroll to position [141, 0]
click at [5, 70] on div "[PERSON_NAME] Upgraded Chapter Chapter 7 Status Lead District [GEOGRAPHIC_DATA]…" at bounding box center [393, 247] width 787 height 681
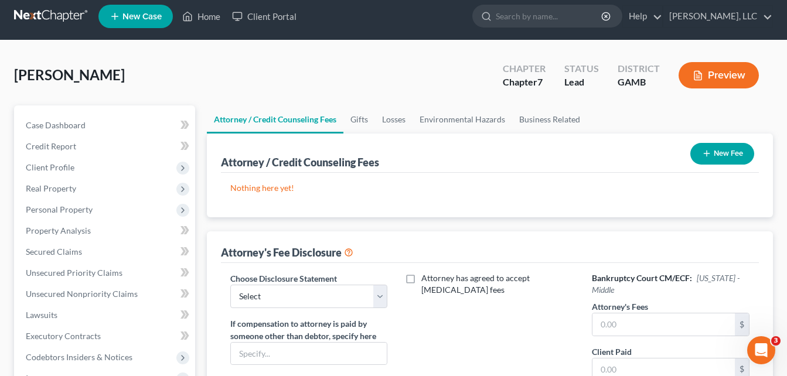
scroll to position [0, 0]
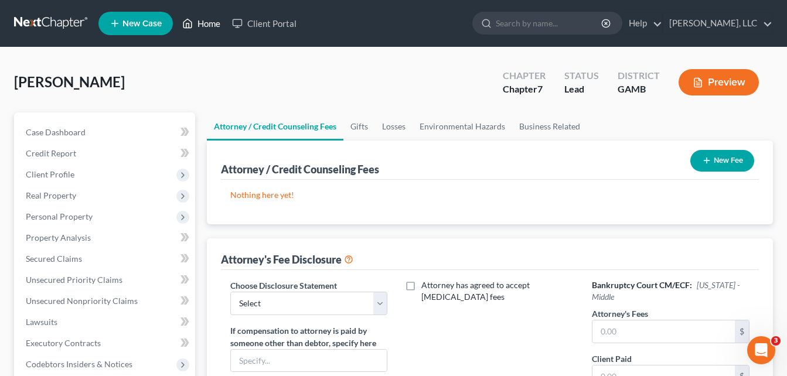
click at [214, 19] on link "Home" at bounding box center [201, 23] width 50 height 21
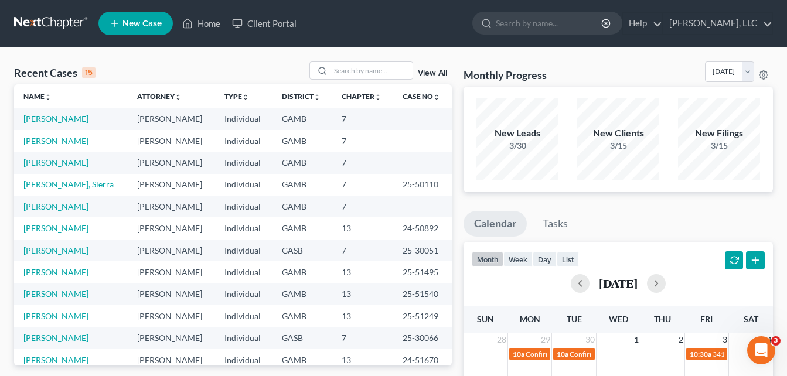
click at [59, 148] on td "[PERSON_NAME]" at bounding box center [71, 141] width 114 height 22
click at [57, 139] on link "[PERSON_NAME]" at bounding box center [55, 141] width 65 height 10
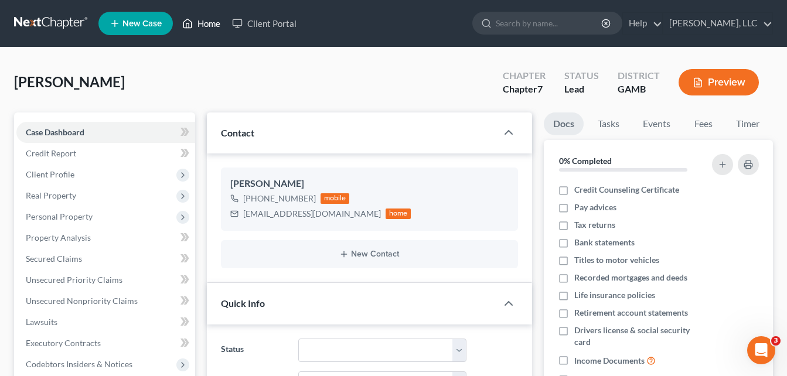
click at [210, 23] on link "Home" at bounding box center [201, 23] width 50 height 21
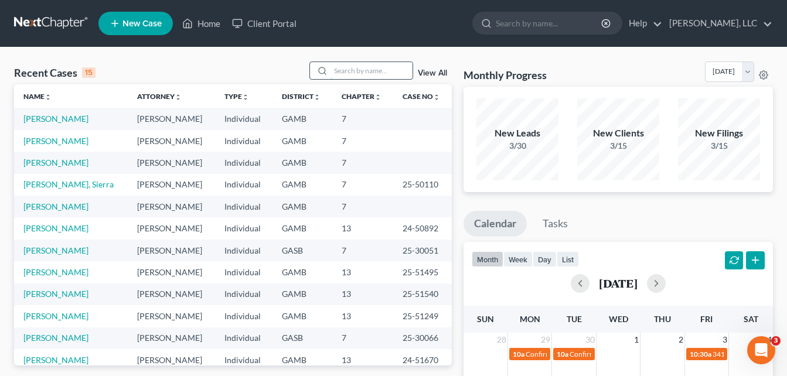
click at [352, 67] on input "search" at bounding box center [371, 70] width 82 height 17
type input "[PERSON_NAME]"
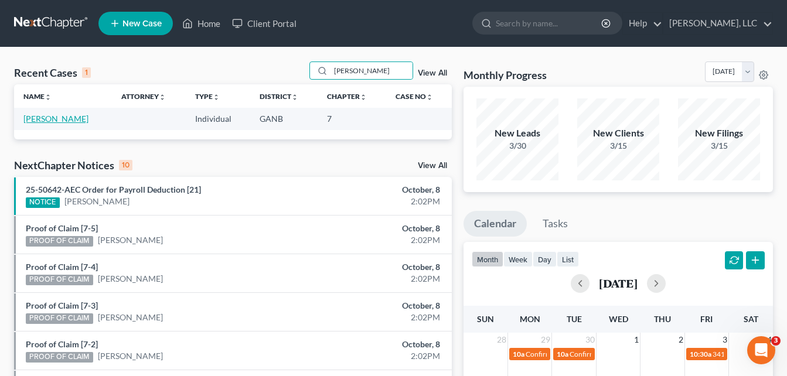
click at [60, 123] on link "[PERSON_NAME]" at bounding box center [55, 119] width 65 height 10
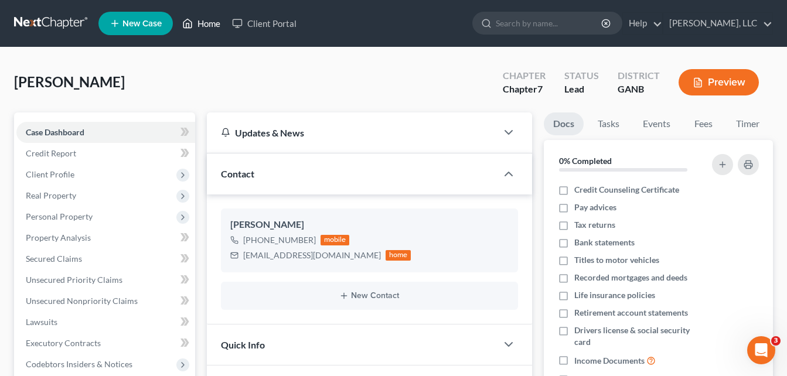
click at [203, 23] on link "Home" at bounding box center [201, 23] width 50 height 21
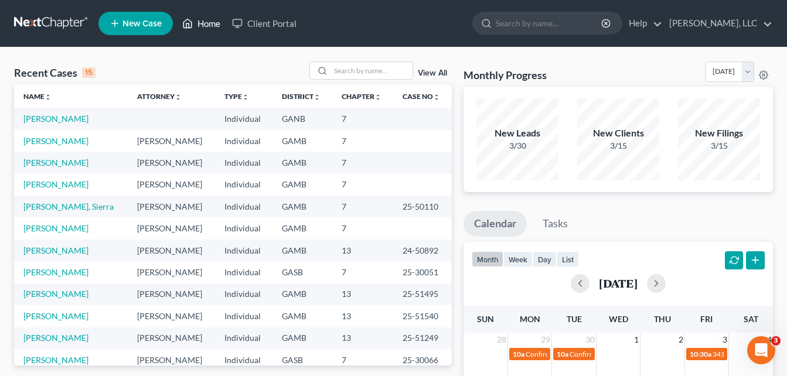
scroll to position [23, 0]
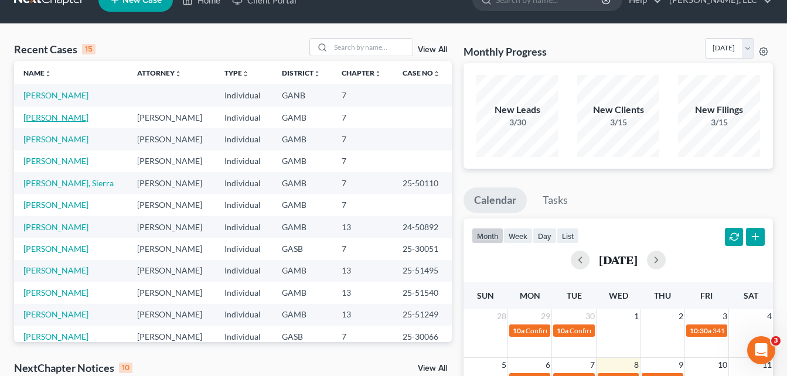
click at [42, 116] on link "[PERSON_NAME]" at bounding box center [55, 118] width 65 height 10
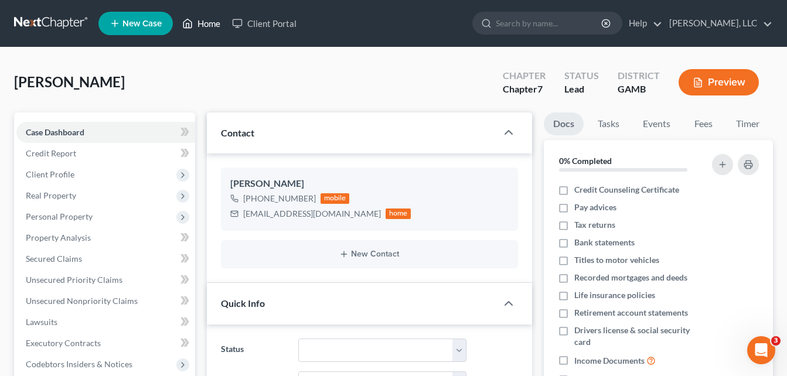
click at [202, 26] on link "Home" at bounding box center [201, 23] width 50 height 21
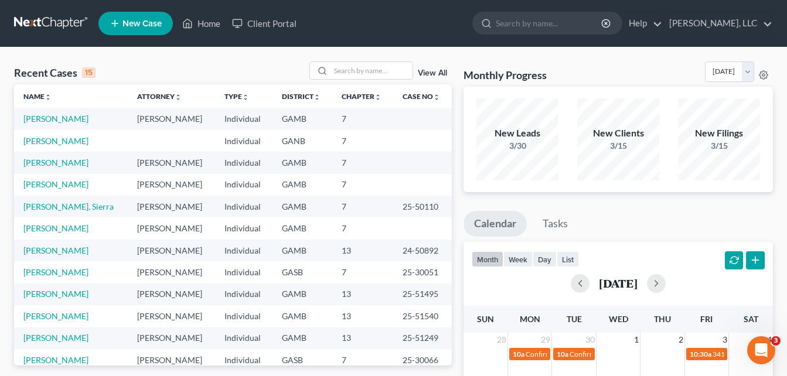
click at [14, 241] on td "[PERSON_NAME]" at bounding box center [71, 251] width 114 height 22
click at [346, 69] on input "search" at bounding box center [371, 70] width 82 height 17
type input "bliss"
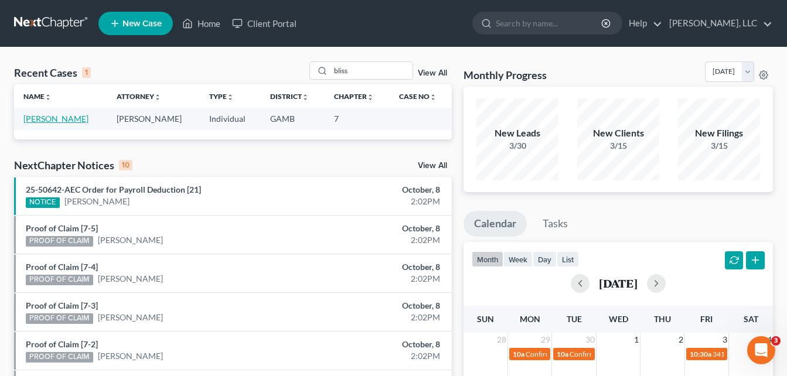
click at [45, 122] on link "[PERSON_NAME]" at bounding box center [55, 119] width 65 height 10
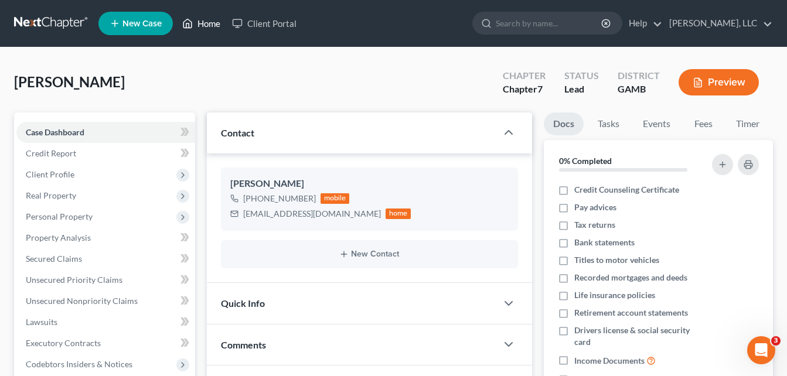
click at [216, 20] on link "Home" at bounding box center [201, 23] width 50 height 21
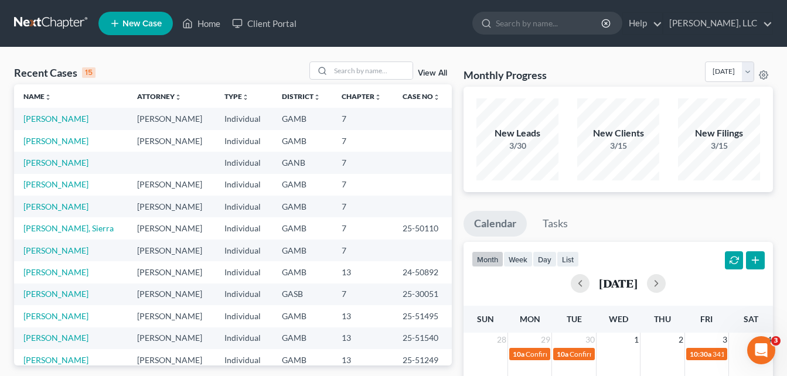
click at [362, 72] on input "search" at bounding box center [371, 70] width 82 height 17
click at [58, 141] on link "[PERSON_NAME]" at bounding box center [55, 141] width 65 height 10
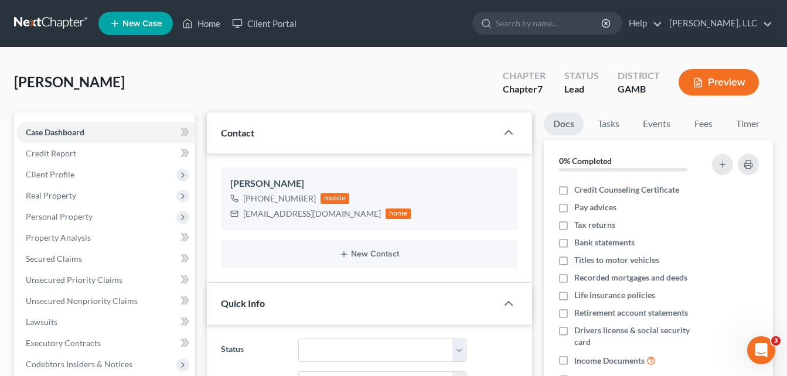
click at [195, 71] on div "[PERSON_NAME] Upgraded Chapter Chapter 7 Status Lead District [GEOGRAPHIC_DATA]…" at bounding box center [393, 87] width 759 height 51
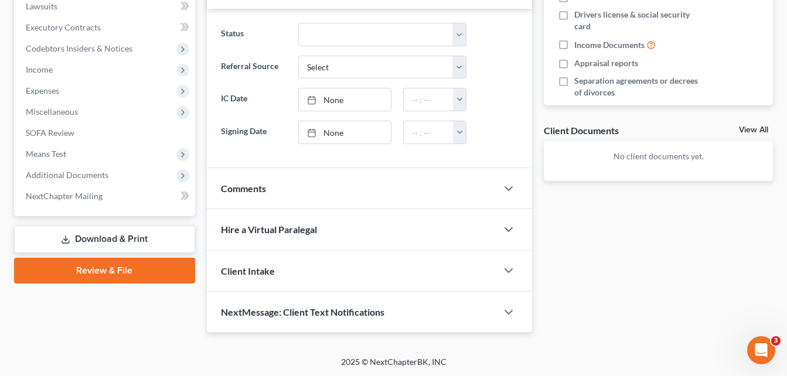
scroll to position [317, 0]
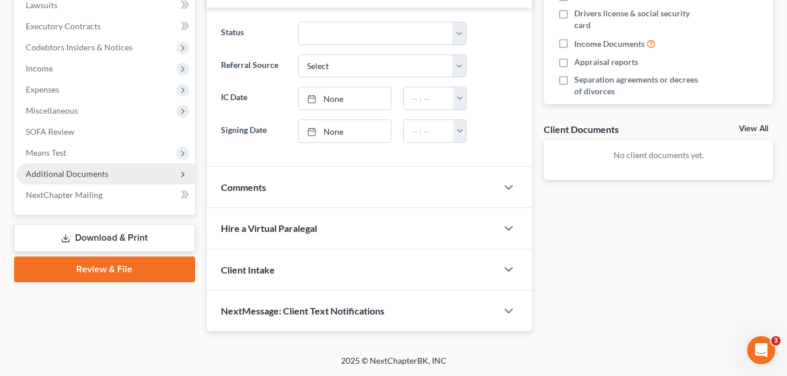
click at [88, 170] on span "Additional Documents" at bounding box center [67, 174] width 83 height 10
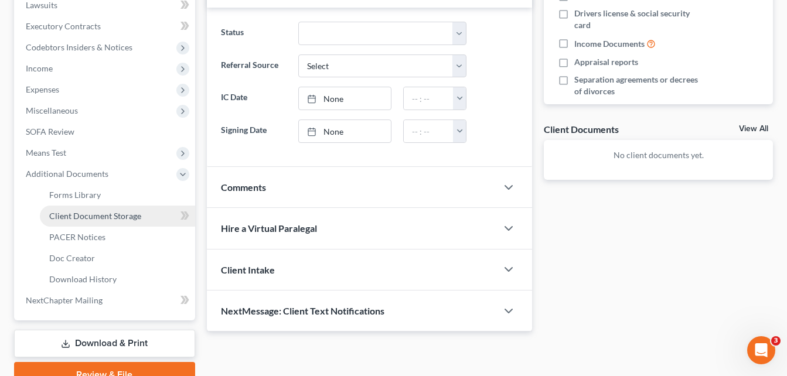
click at [96, 214] on span "Client Document Storage" at bounding box center [95, 216] width 92 height 10
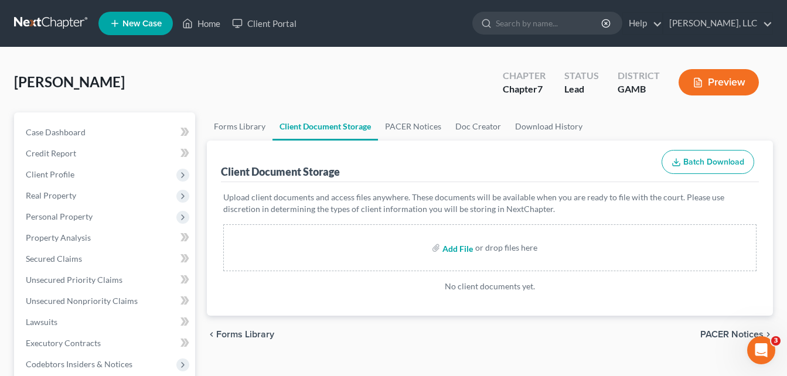
click at [455, 249] on input "file" at bounding box center [456, 247] width 28 height 21
click at [206, 23] on link "Home" at bounding box center [201, 23] width 50 height 21
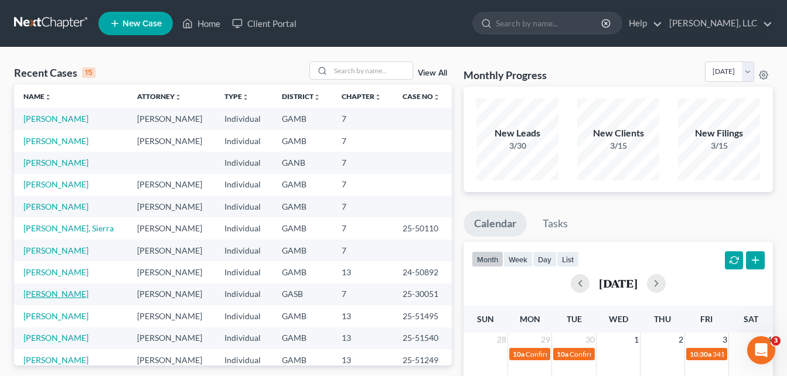
click at [53, 292] on link "[PERSON_NAME]" at bounding box center [55, 294] width 65 height 10
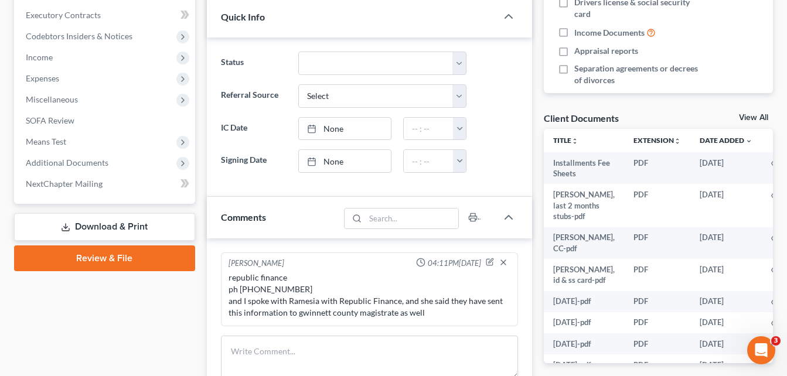
scroll to position [352, 0]
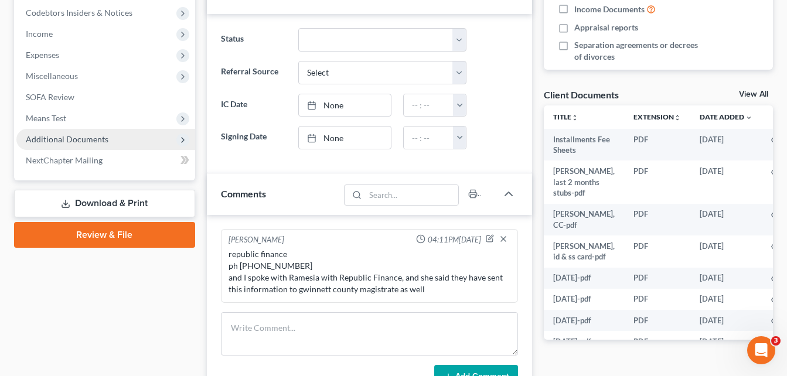
click at [50, 135] on span "Additional Documents" at bounding box center [67, 139] width 83 height 10
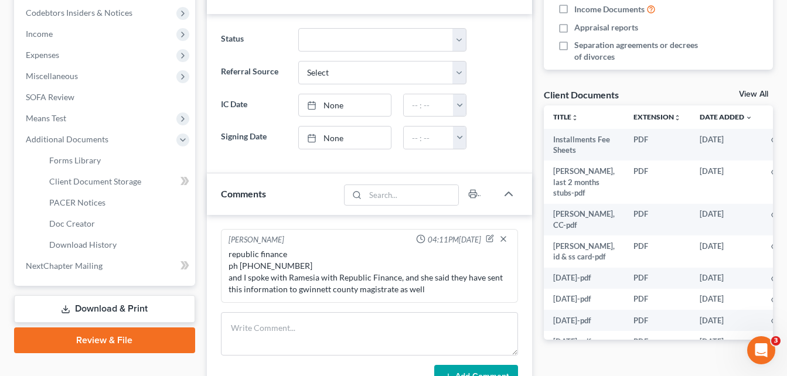
click at [69, 309] on icon at bounding box center [65, 309] width 9 height 9
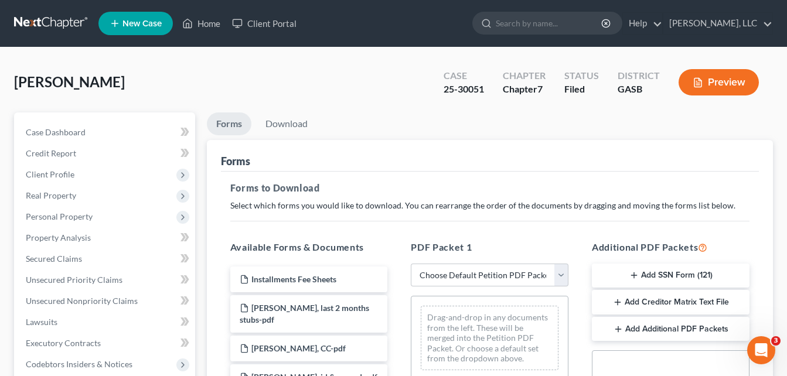
click at [717, 81] on button "Preview" at bounding box center [719, 82] width 80 height 26
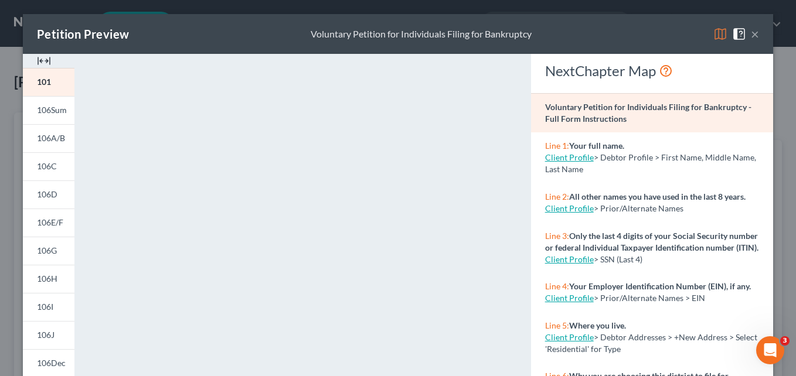
click at [42, 60] on img at bounding box center [44, 61] width 14 height 14
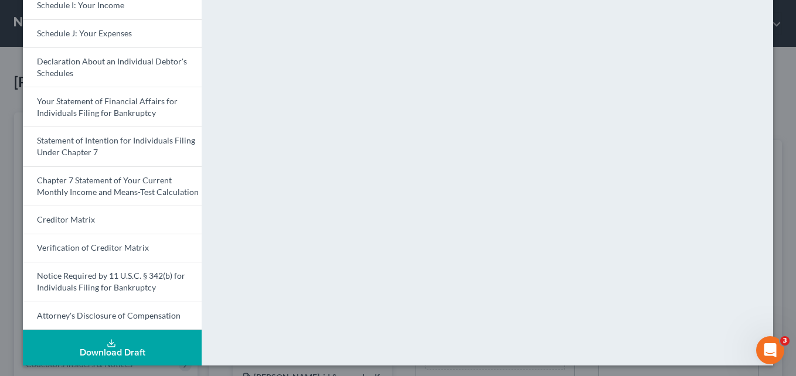
scroll to position [363, 0]
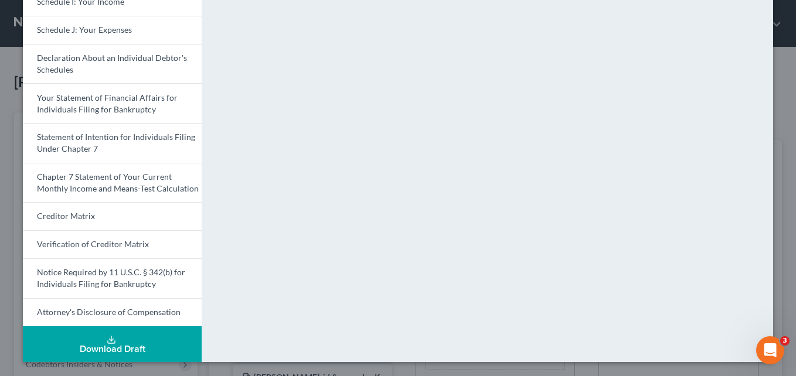
click at [146, 348] on div "Download Draft" at bounding box center [112, 349] width 160 height 9
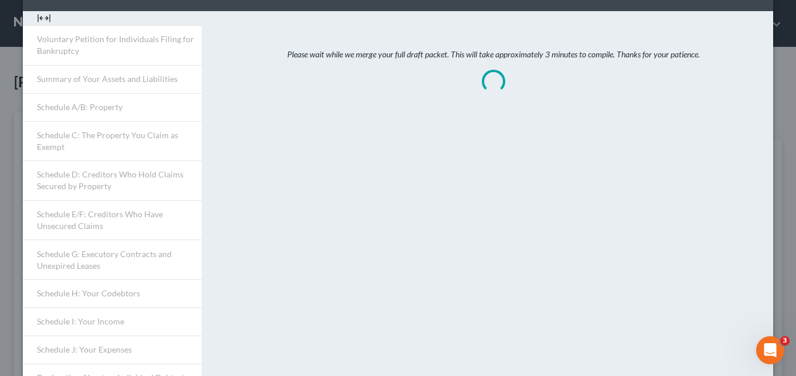
scroll to position [0, 0]
